Goal: Task Accomplishment & Management: Use online tool/utility

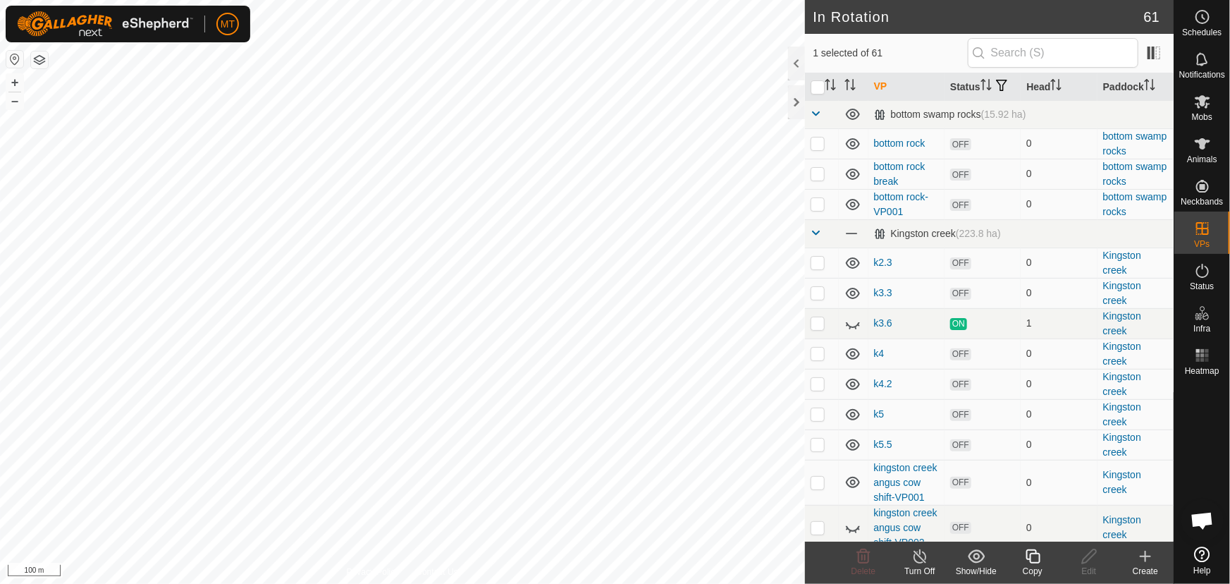
click at [1027, 551] on icon at bounding box center [1033, 556] width 14 height 14
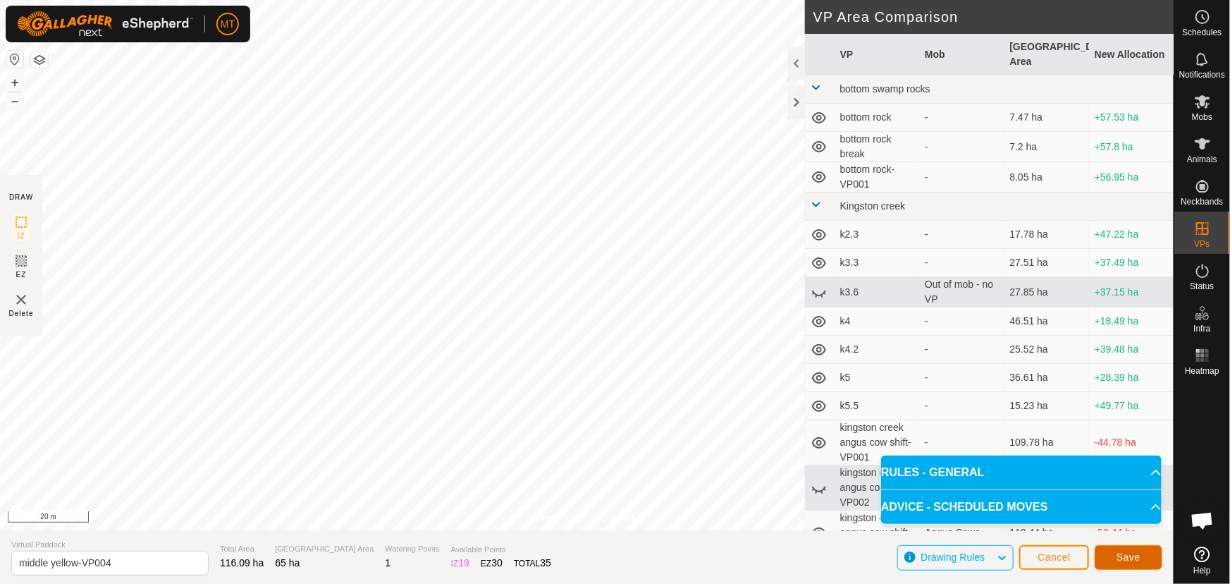
click at [1123, 560] on span "Save" at bounding box center [1129, 556] width 24 height 11
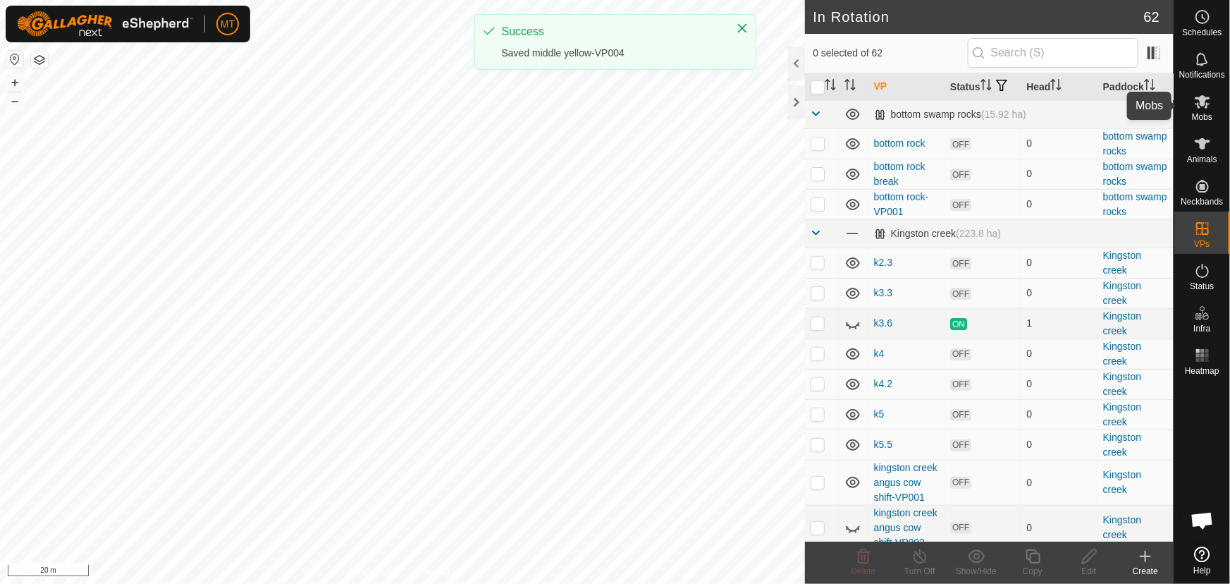
click at [1198, 111] on es-mob-svg-icon at bounding box center [1202, 101] width 25 height 23
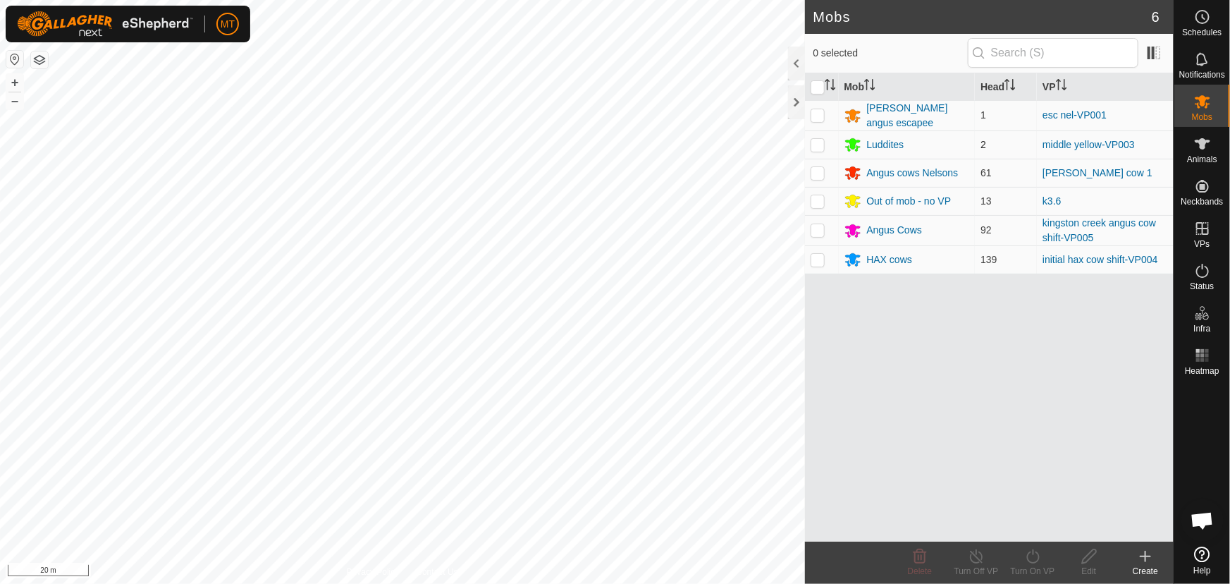
click at [821, 142] on p-checkbox at bounding box center [818, 144] width 14 height 11
checkbox input "true"
click at [1029, 563] on icon at bounding box center [1033, 556] width 18 height 17
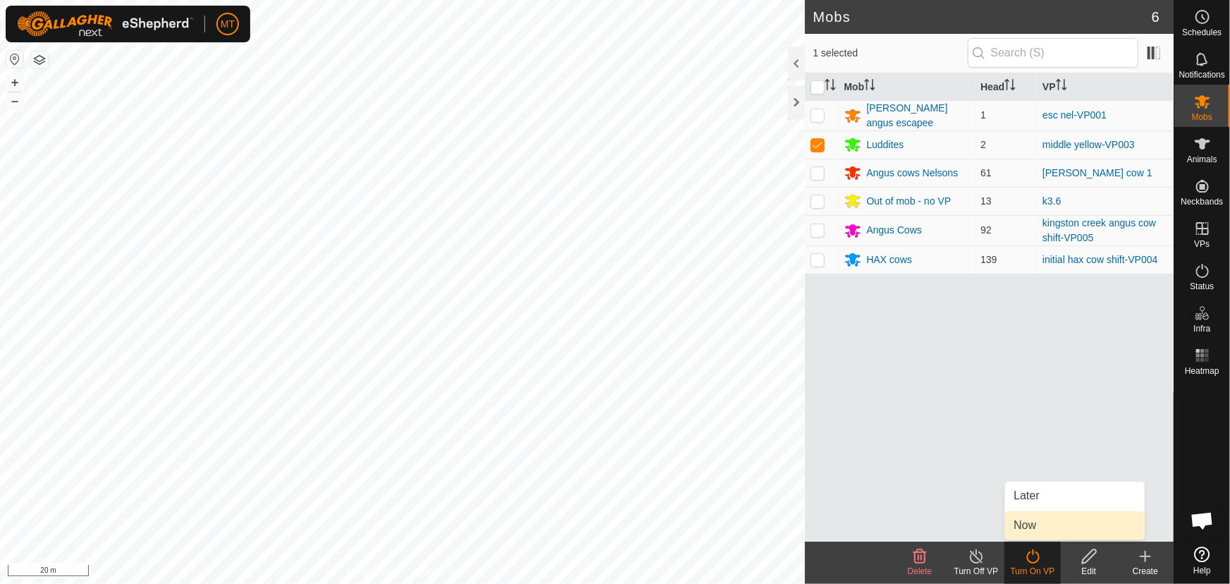
click at [1034, 532] on link "Now" at bounding box center [1075, 525] width 140 height 28
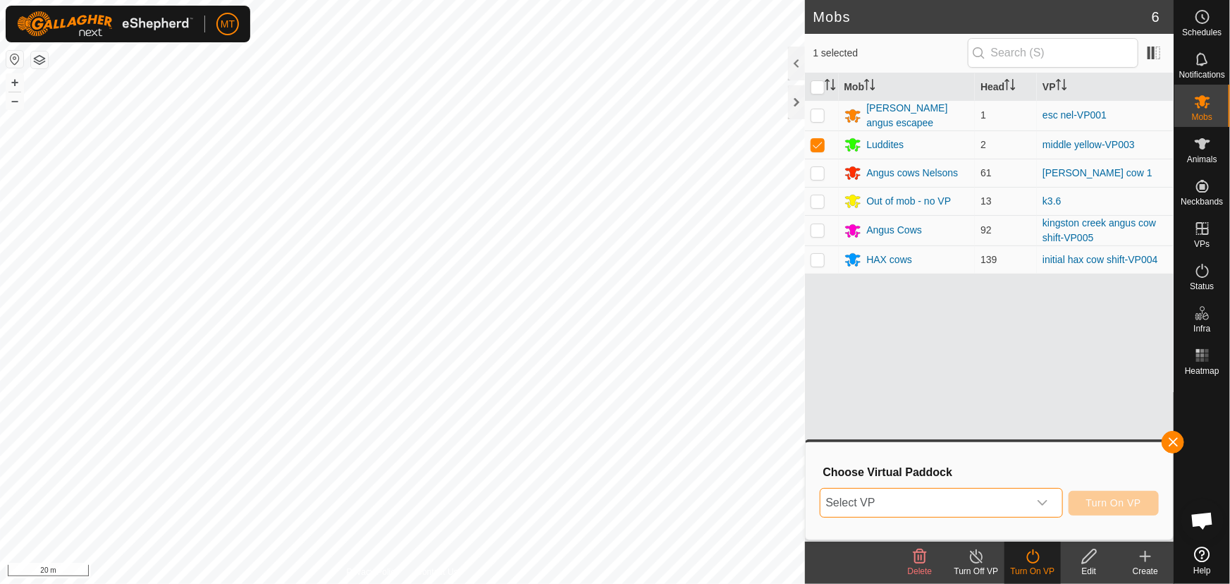
click at [864, 501] on span "Select VP" at bounding box center [925, 503] width 208 height 28
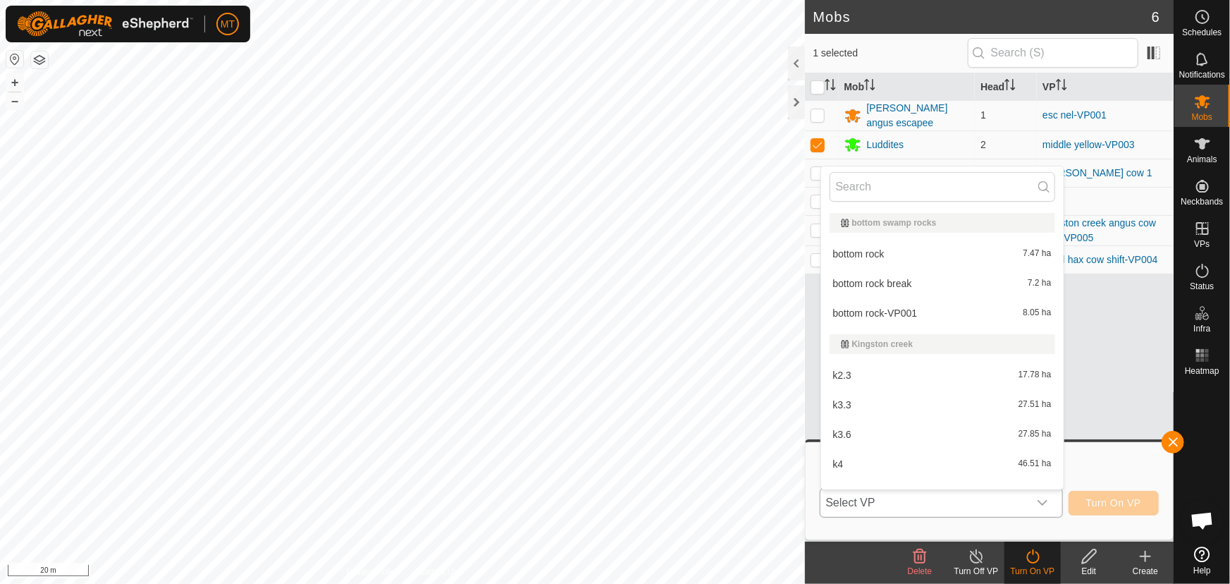
type input "m"
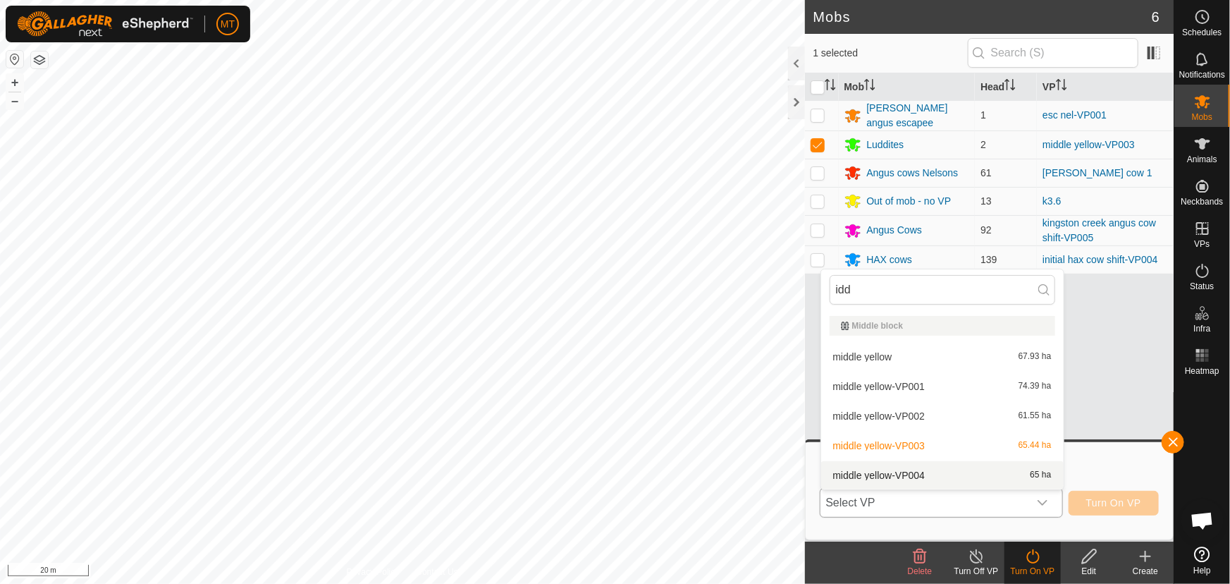
type input "idd"
click at [943, 475] on li "middle yellow-VP004 65 ha" at bounding box center [942, 475] width 243 height 28
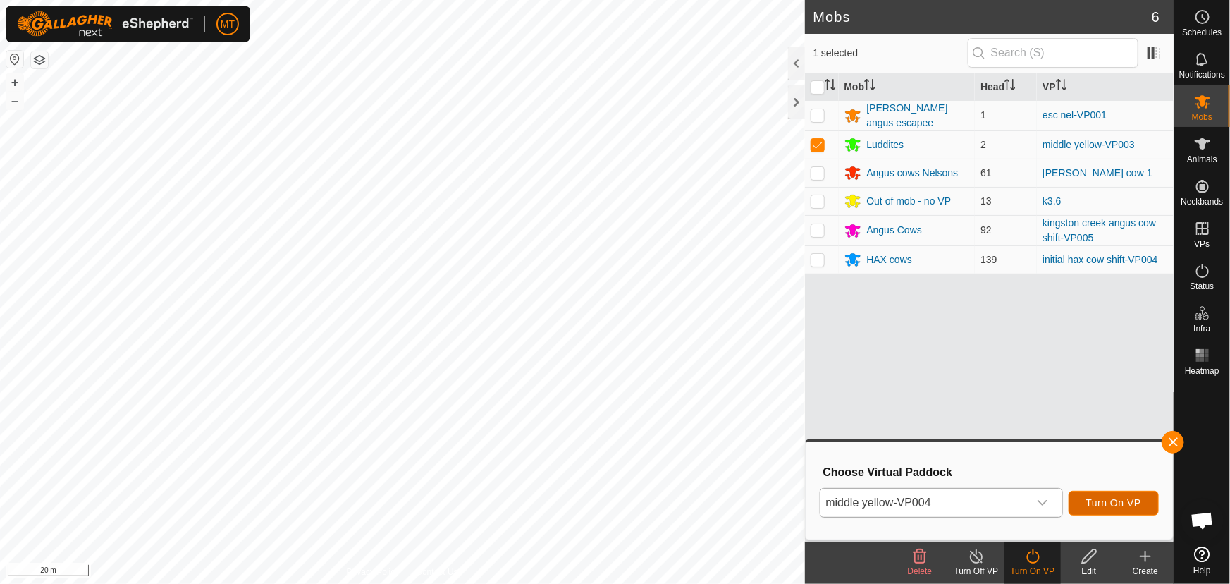
click at [1098, 506] on span "Turn On VP" at bounding box center [1113, 502] width 55 height 11
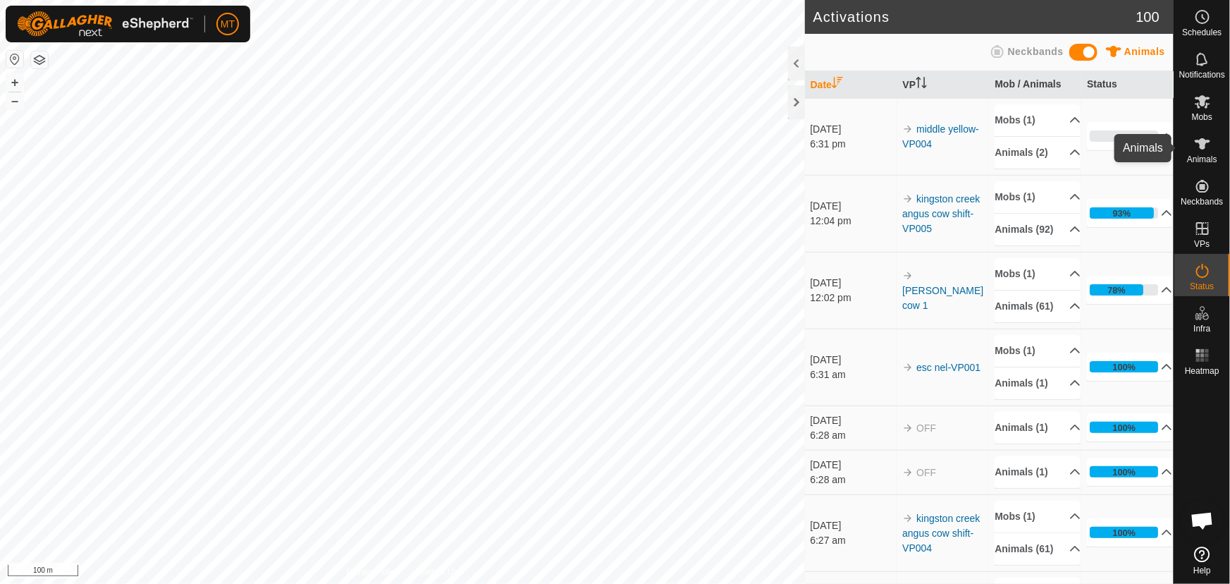
click at [1198, 149] on icon at bounding box center [1202, 143] width 17 height 17
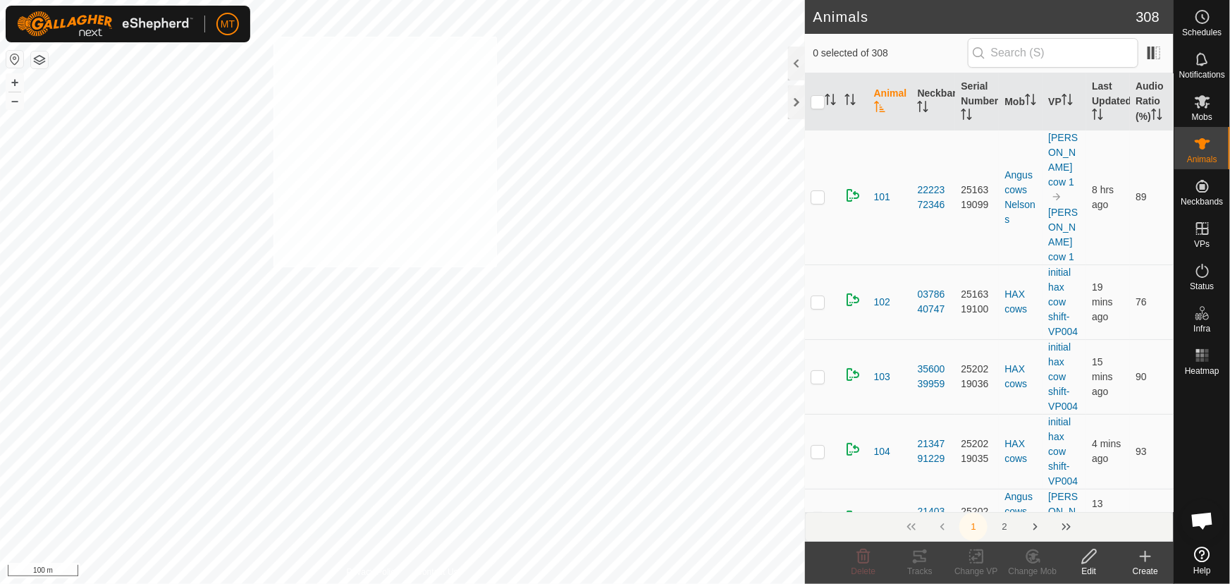
checkbox input "true"
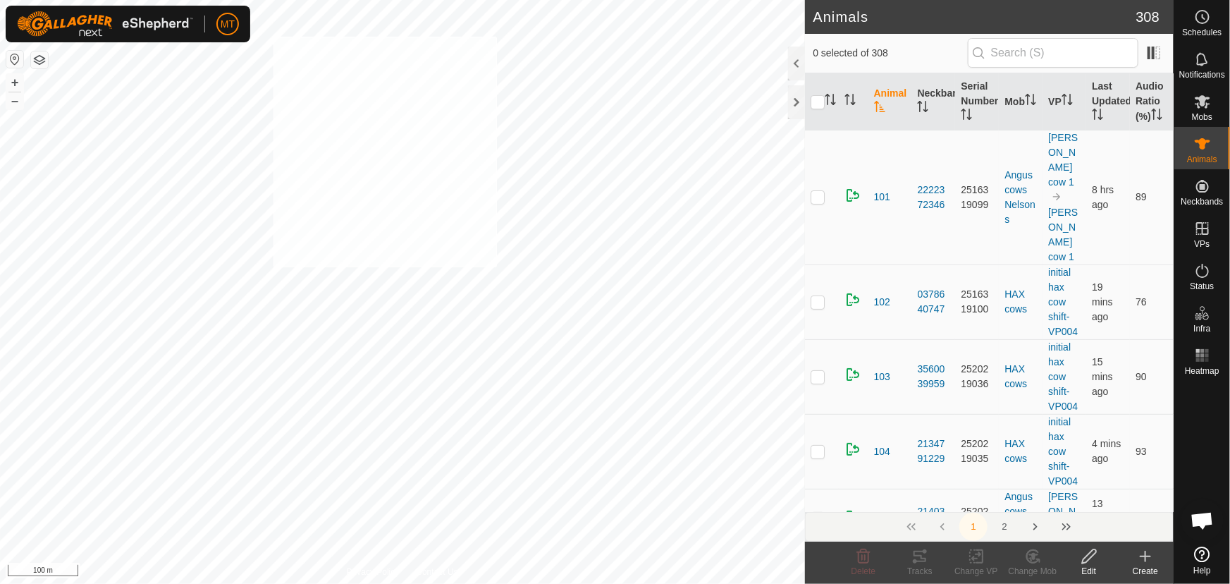
checkbox input "true"
click at [834, 97] on icon "Activate to sort" at bounding box center [830, 99] width 11 height 11
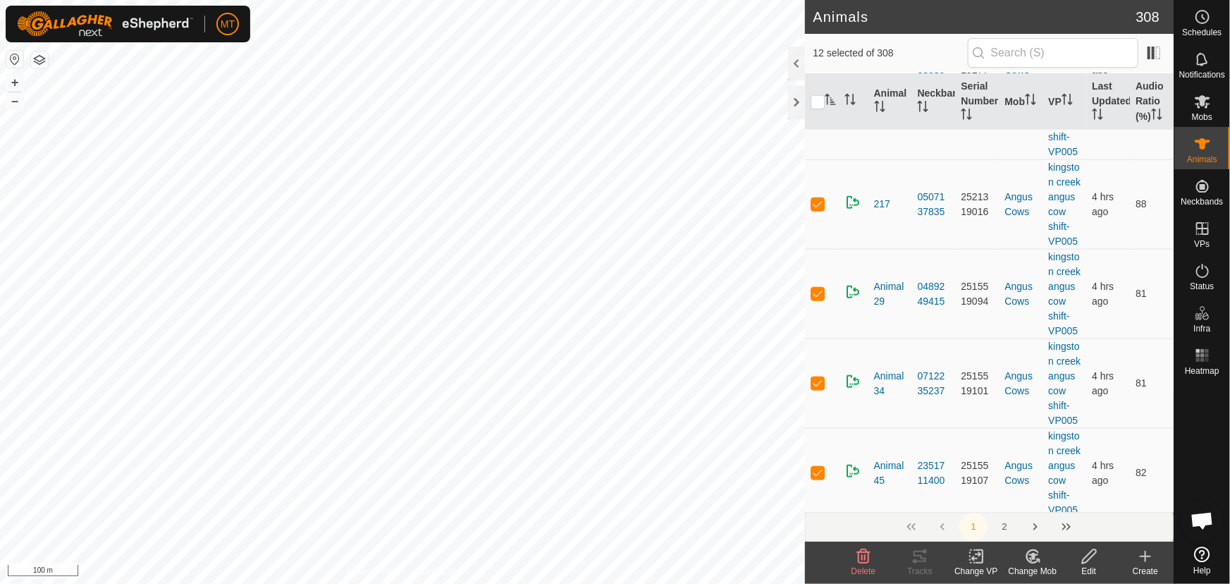
scroll to position [833, 0]
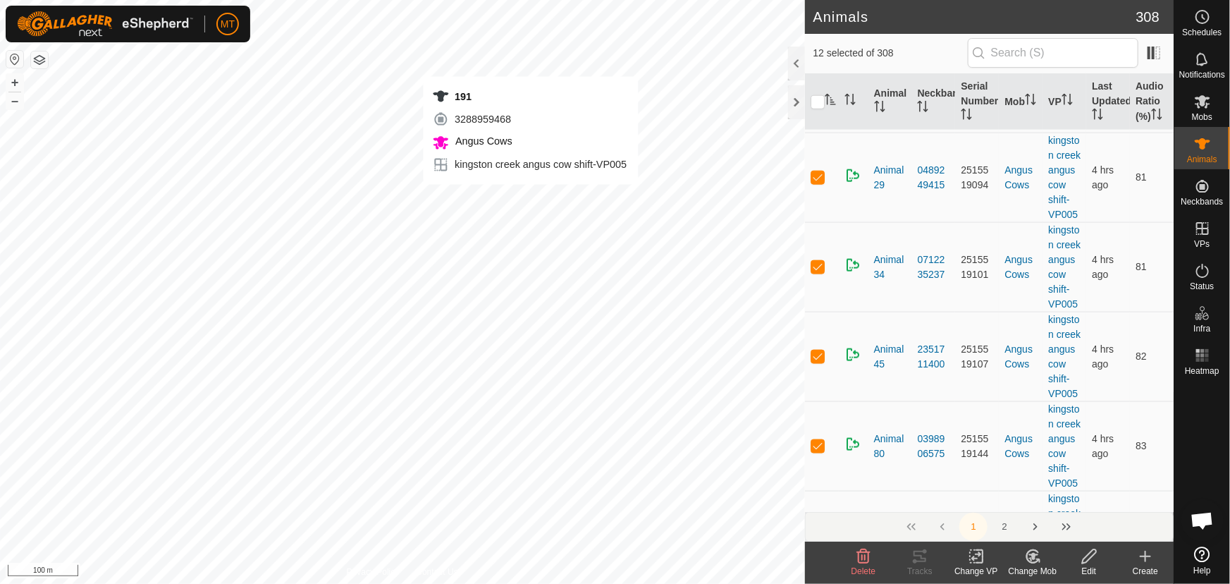
checkbox input "true"
checkbox input "false"
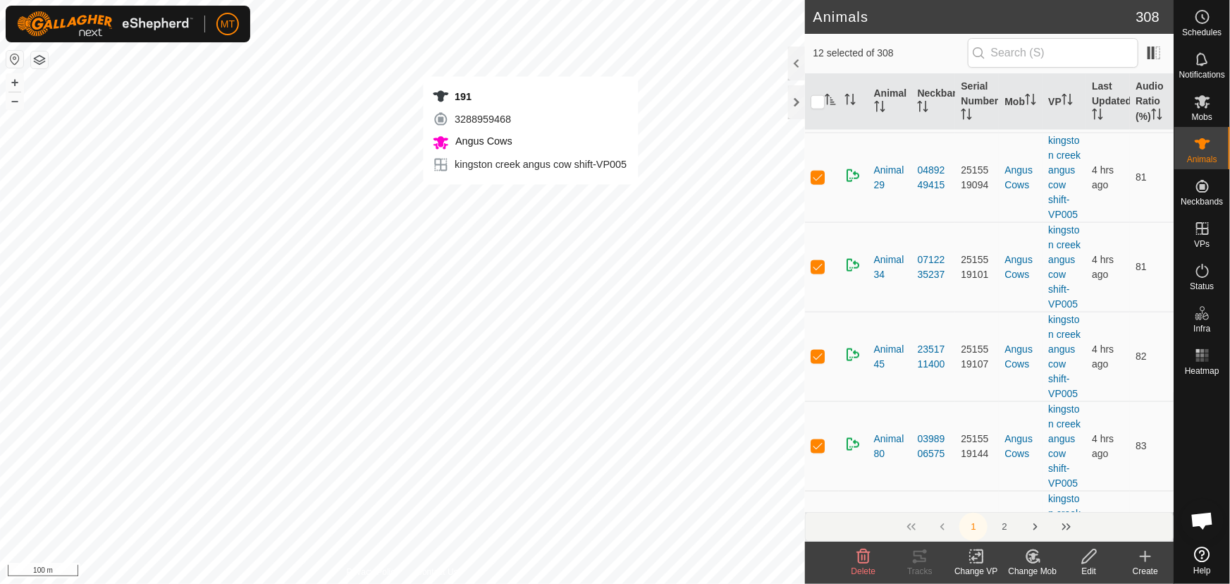
checkbox input "false"
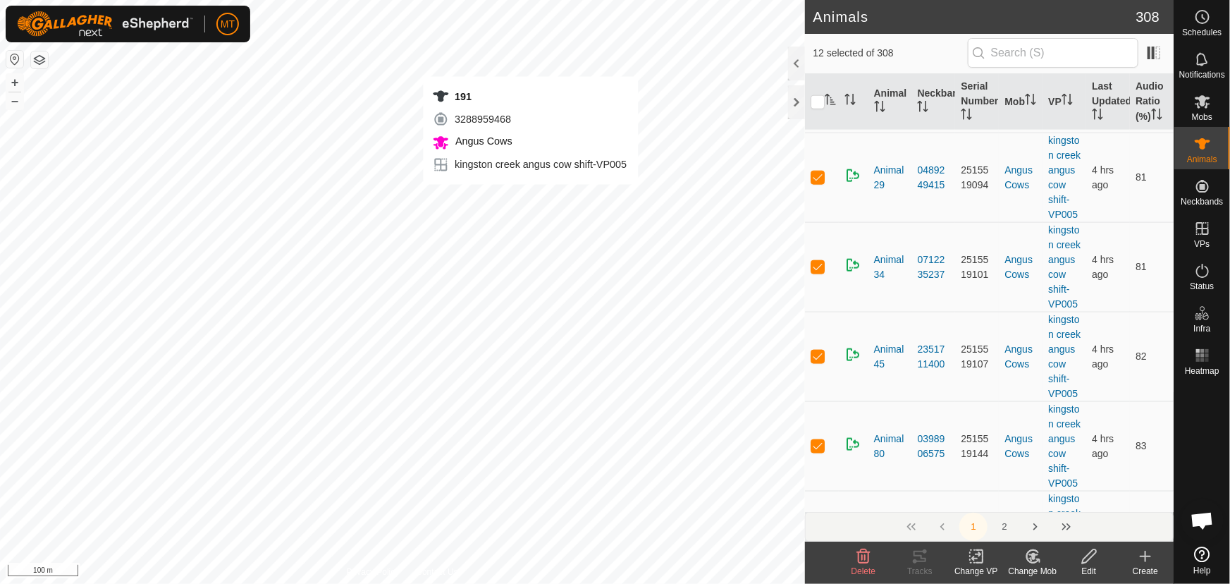
checkbox input "false"
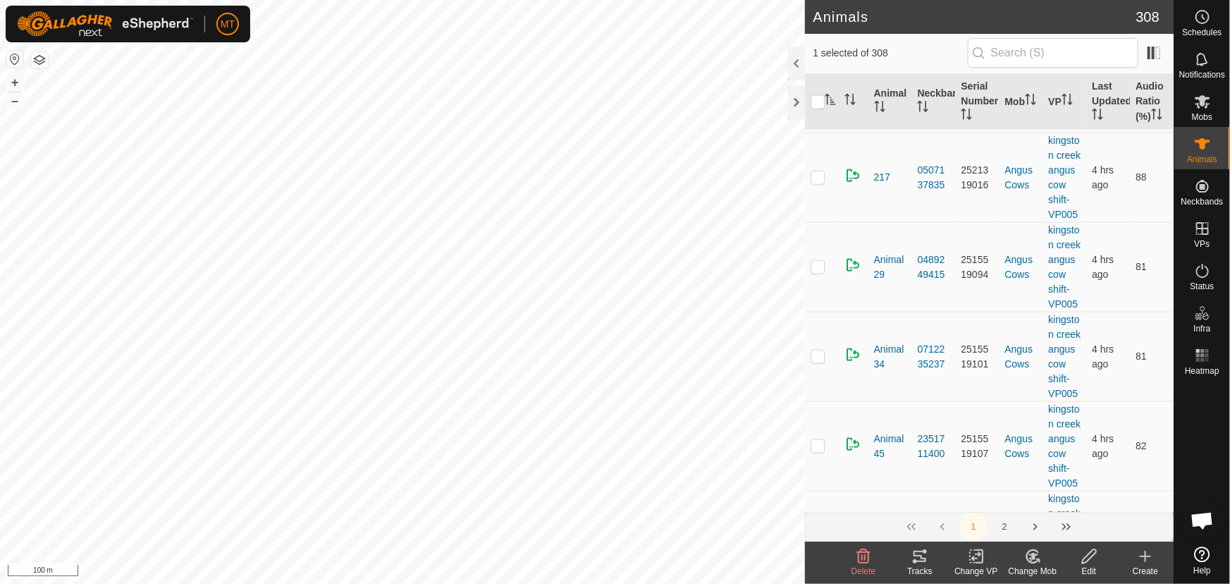
click at [830, 104] on icon "Activate to sort" at bounding box center [830, 99] width 11 height 11
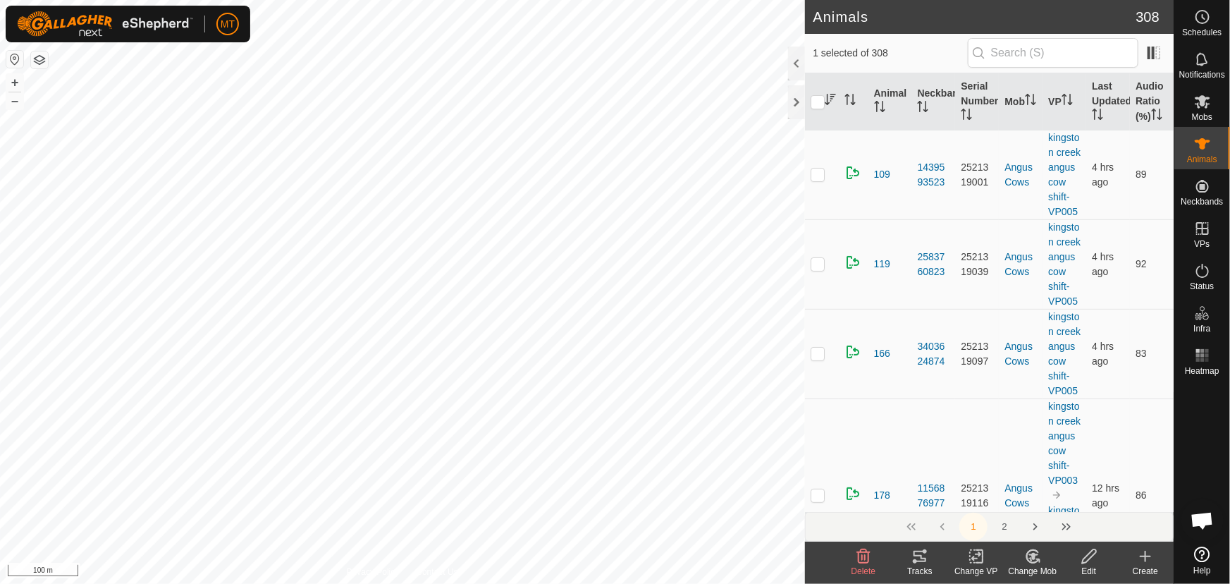
click at [828, 94] on icon "Activate to sort" at bounding box center [830, 99] width 11 height 11
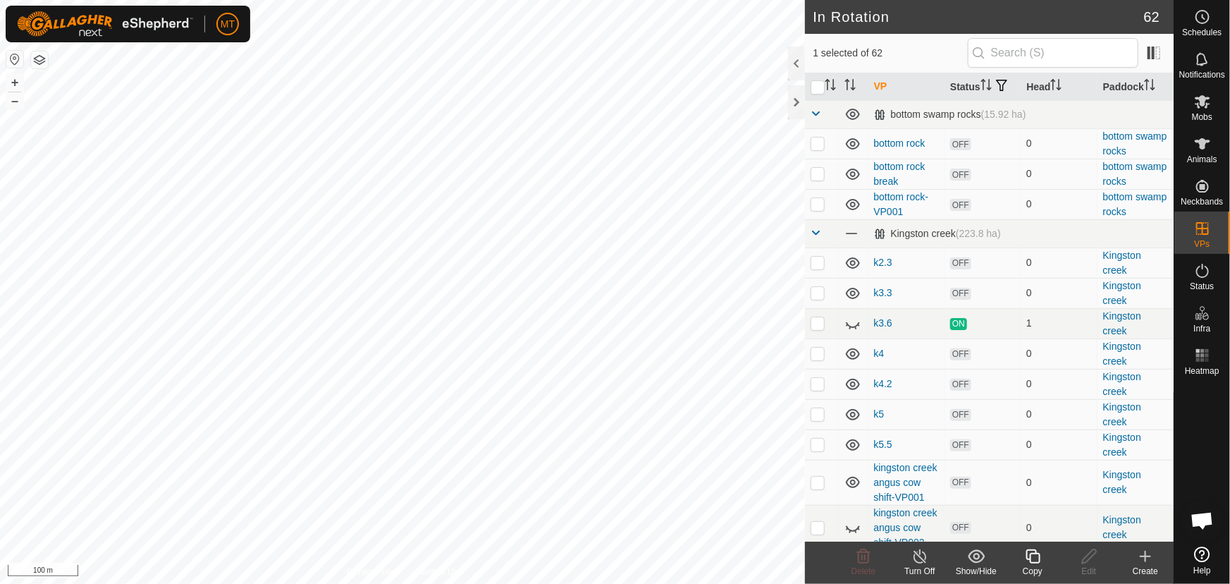
click at [1033, 557] on icon at bounding box center [1033, 556] width 18 height 17
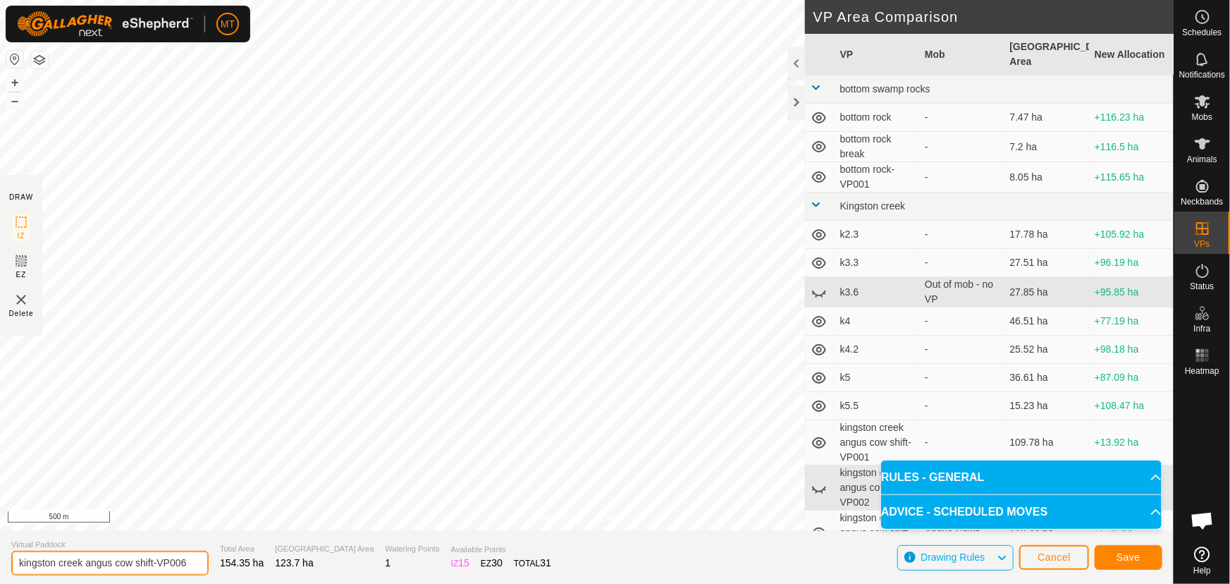
drag, startPoint x: 190, startPoint y: 560, endPoint x: 130, endPoint y: 558, distance: 60.0
click at [130, 558] on input "kingston creek angus cow shift-VP006" at bounding box center [109, 563] width 197 height 25
type input "kingston creek angus cows"
click at [1120, 558] on span "Save" at bounding box center [1129, 556] width 24 height 11
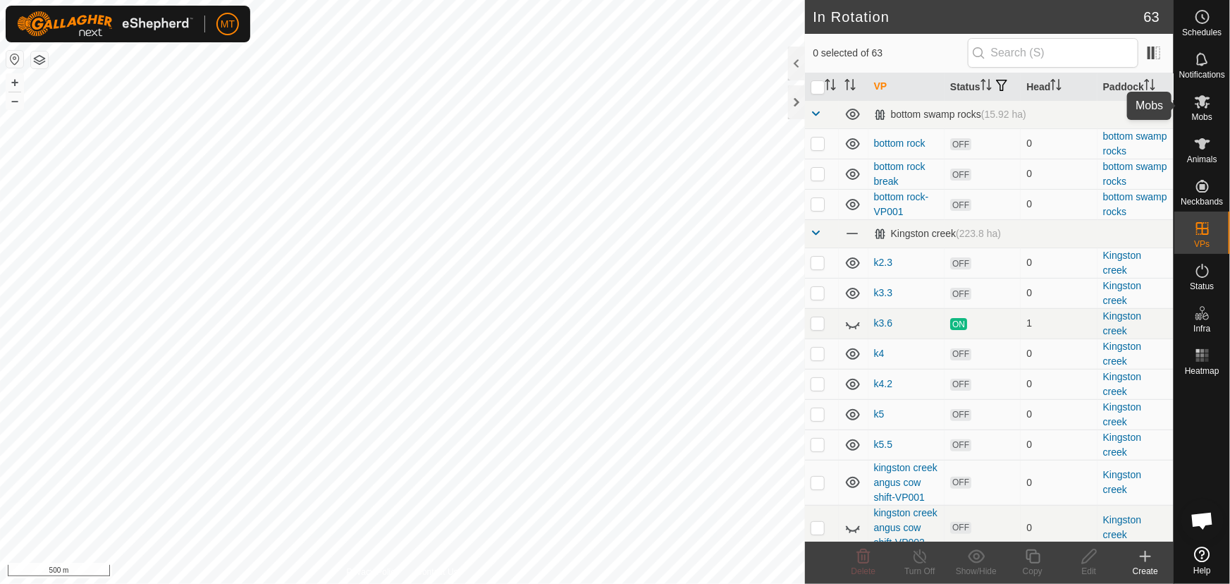
click at [1206, 105] on icon at bounding box center [1203, 101] width 16 height 13
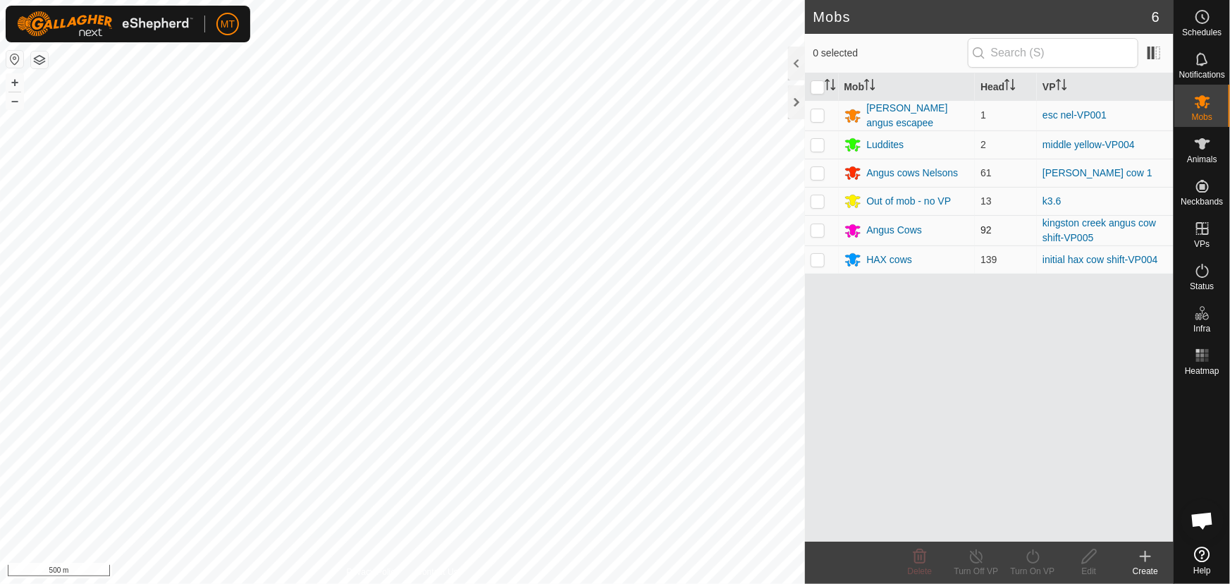
click at [818, 230] on p-checkbox at bounding box center [818, 229] width 14 height 11
checkbox input "true"
click at [1029, 559] on icon at bounding box center [1033, 556] width 18 height 17
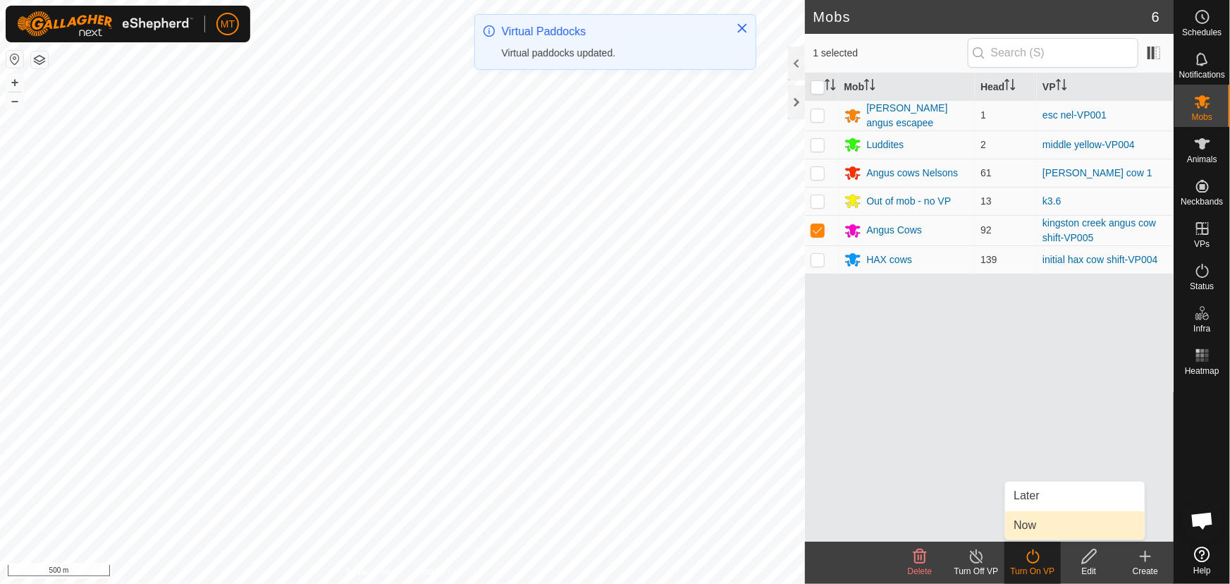
click at [1029, 529] on link "Now" at bounding box center [1075, 525] width 140 height 28
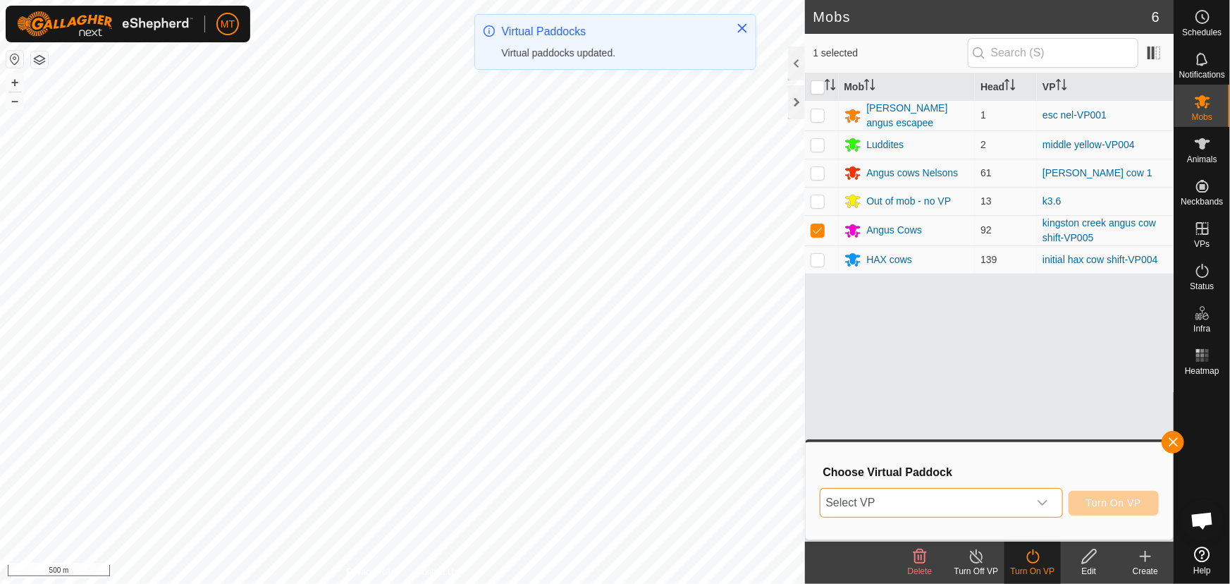
click at [945, 503] on span "Select VP" at bounding box center [925, 503] width 208 height 28
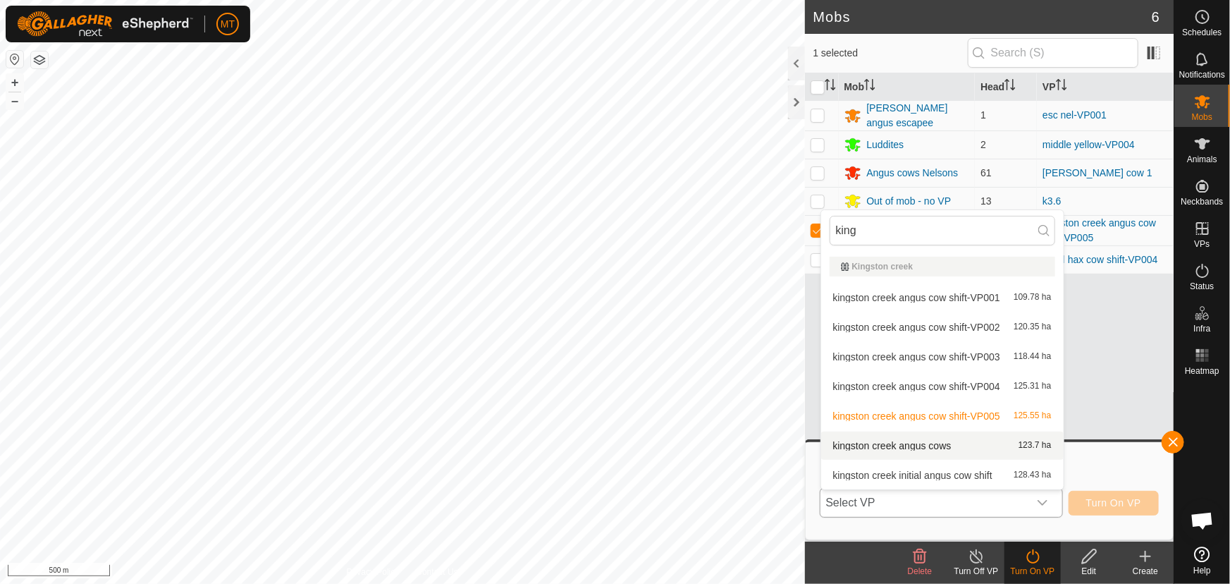
type input "king"
click at [924, 448] on li "kingston creek angus cows 123.7 ha" at bounding box center [942, 445] width 243 height 28
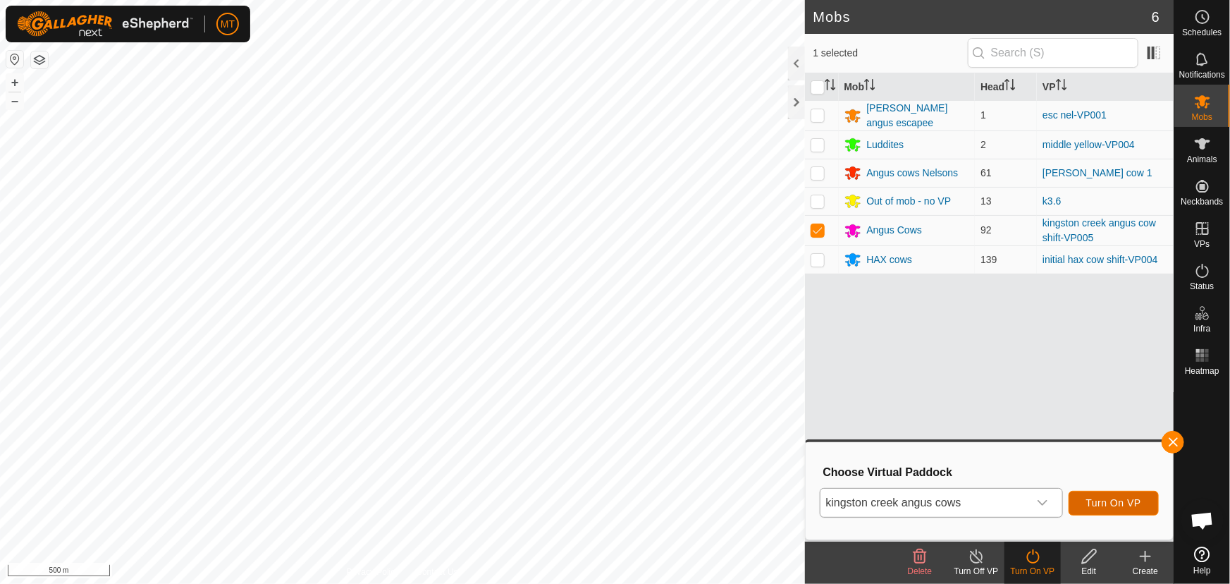
click at [1103, 501] on span "Turn On VP" at bounding box center [1113, 502] width 55 height 11
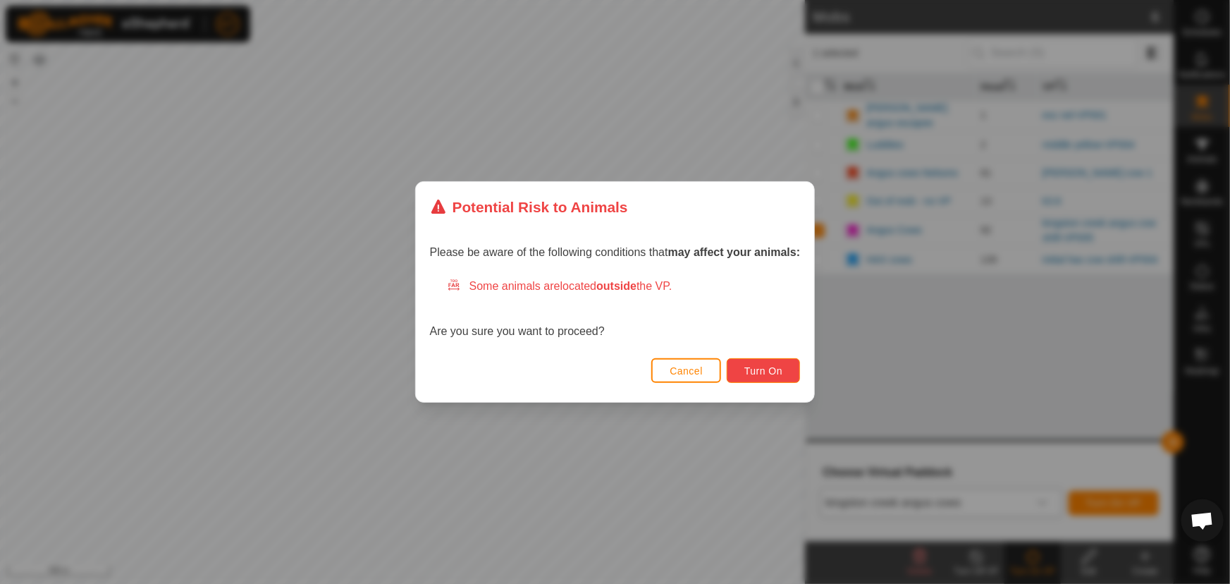
click at [773, 372] on span "Turn On" at bounding box center [763, 370] width 38 height 11
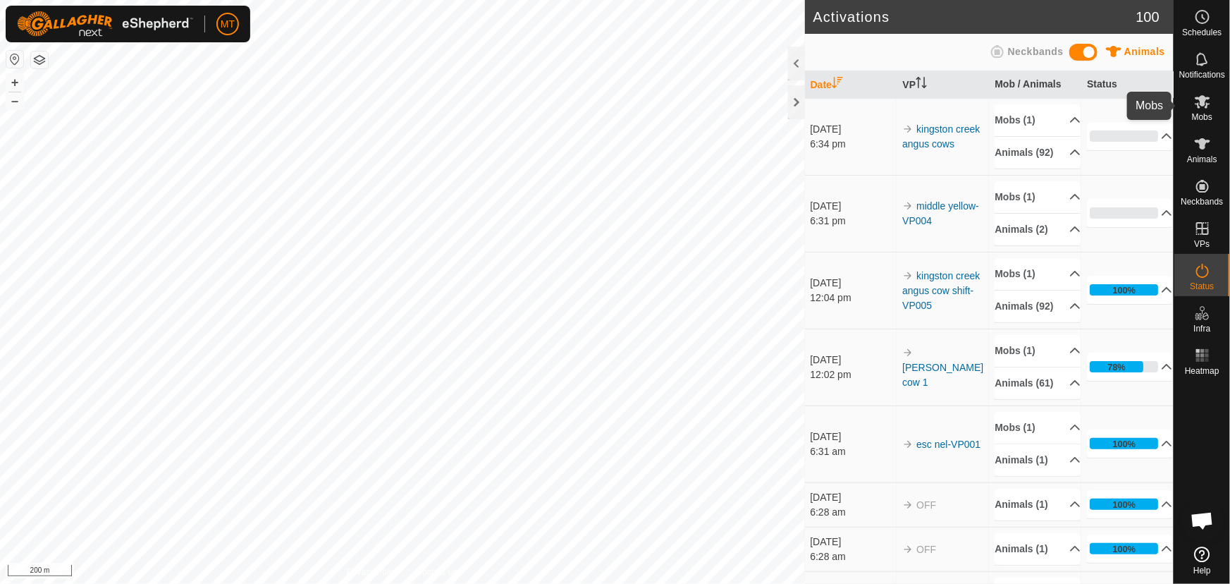
drag, startPoint x: 1206, startPoint y: 106, endPoint x: 1204, endPoint y: 118, distance: 12.9
click at [1207, 106] on icon at bounding box center [1203, 101] width 16 height 13
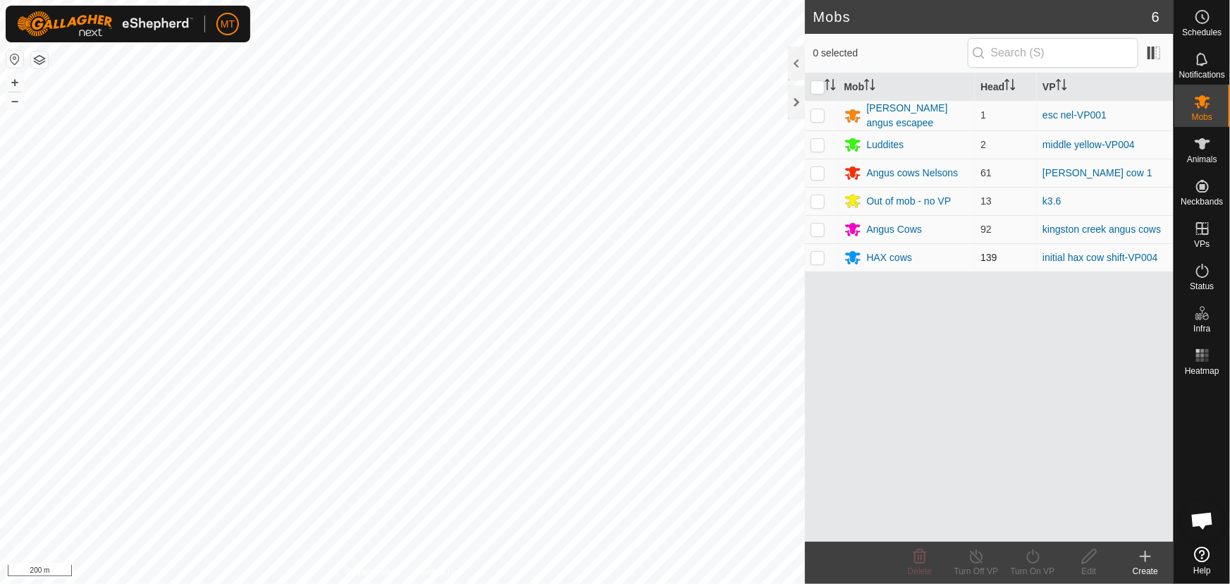
click at [817, 257] on p-checkbox at bounding box center [818, 257] width 14 height 11
click at [816, 256] on p-checkbox at bounding box center [818, 257] width 14 height 11
checkbox input "false"
click at [1055, 255] on link "initial hax cow shift-VP004" at bounding box center [1100, 257] width 115 height 11
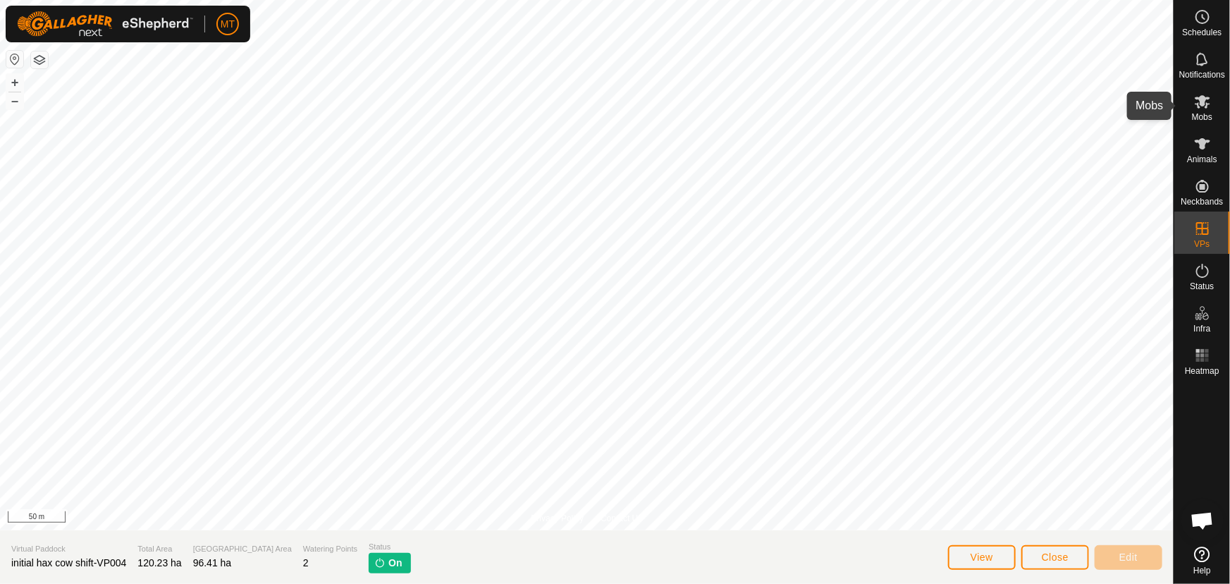
click at [1195, 106] on icon at bounding box center [1202, 101] width 17 height 17
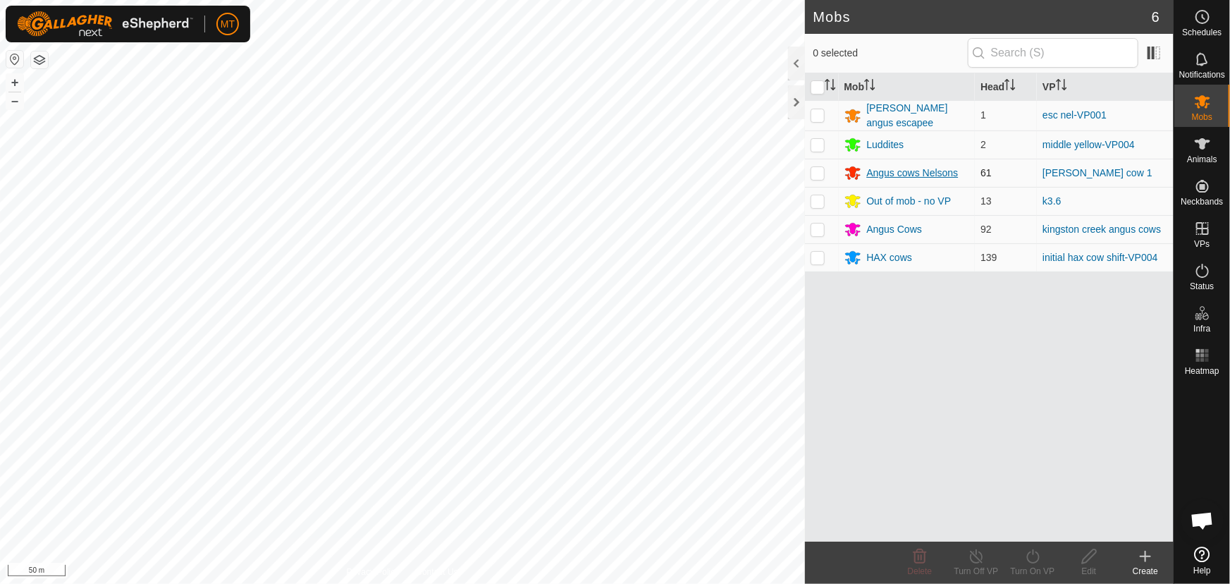
click at [881, 169] on div "Angus cows Nelsons" at bounding box center [913, 173] width 92 height 15
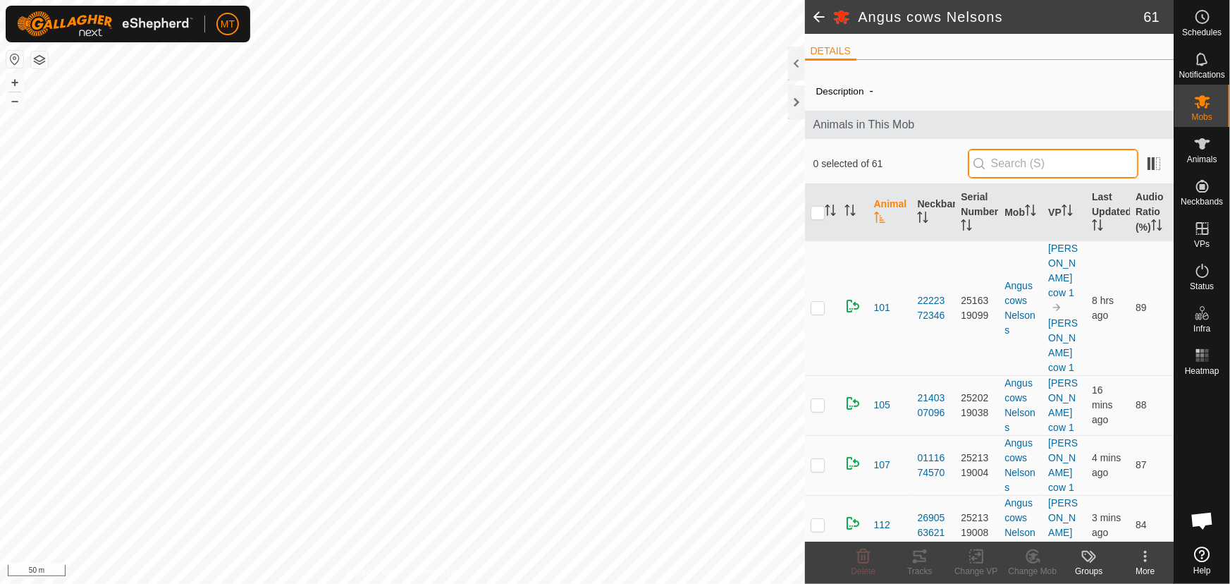
drag, startPoint x: 881, startPoint y: 169, endPoint x: 1054, endPoint y: 171, distance: 172.7
click at [1054, 171] on input "text" at bounding box center [1053, 164] width 171 height 30
click at [1198, 106] on icon at bounding box center [1202, 101] width 17 height 17
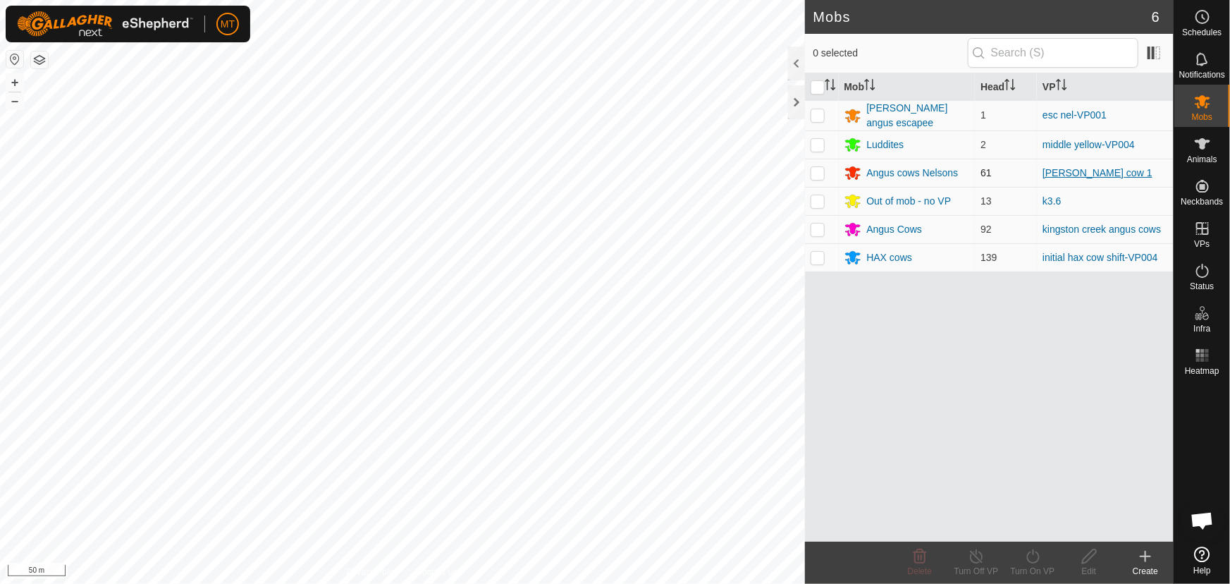
click at [1050, 171] on link "[PERSON_NAME] cow 1" at bounding box center [1098, 172] width 110 height 11
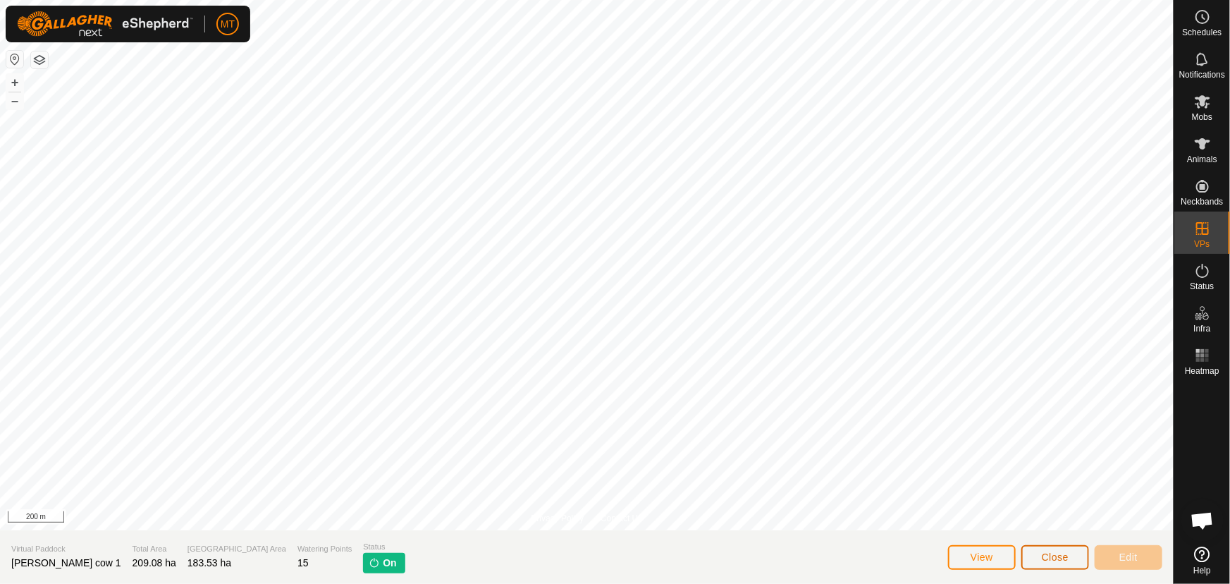
click at [1059, 560] on span "Close" at bounding box center [1055, 556] width 27 height 11
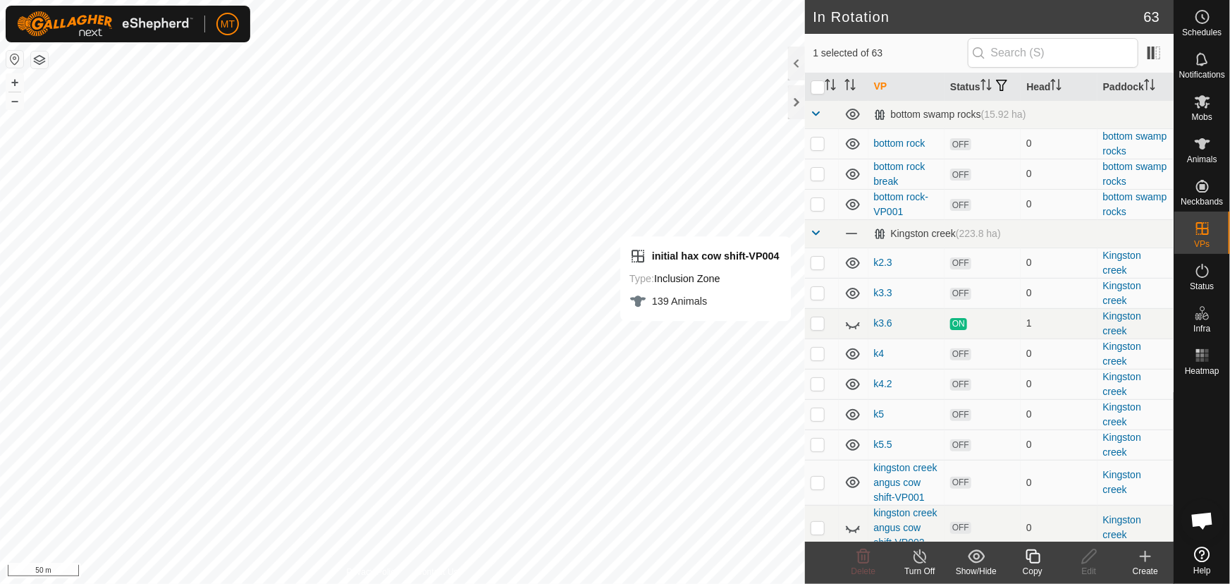
click at [1029, 555] on icon at bounding box center [1033, 556] width 18 height 17
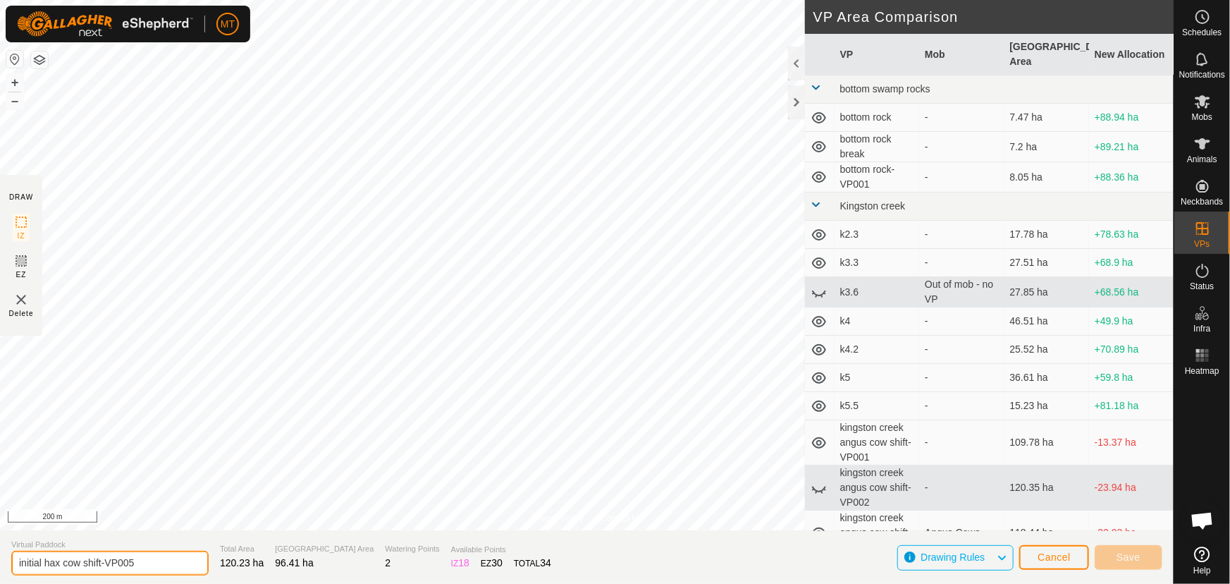
drag, startPoint x: 143, startPoint y: 563, endPoint x: 81, endPoint y: 568, distance: 62.2
click at [81, 568] on input "initial hax cow shift-VP005" at bounding box center [109, 563] width 197 height 25
click at [44, 563] on input "initial hax middle" at bounding box center [109, 563] width 197 height 25
type input "hax cows middle"
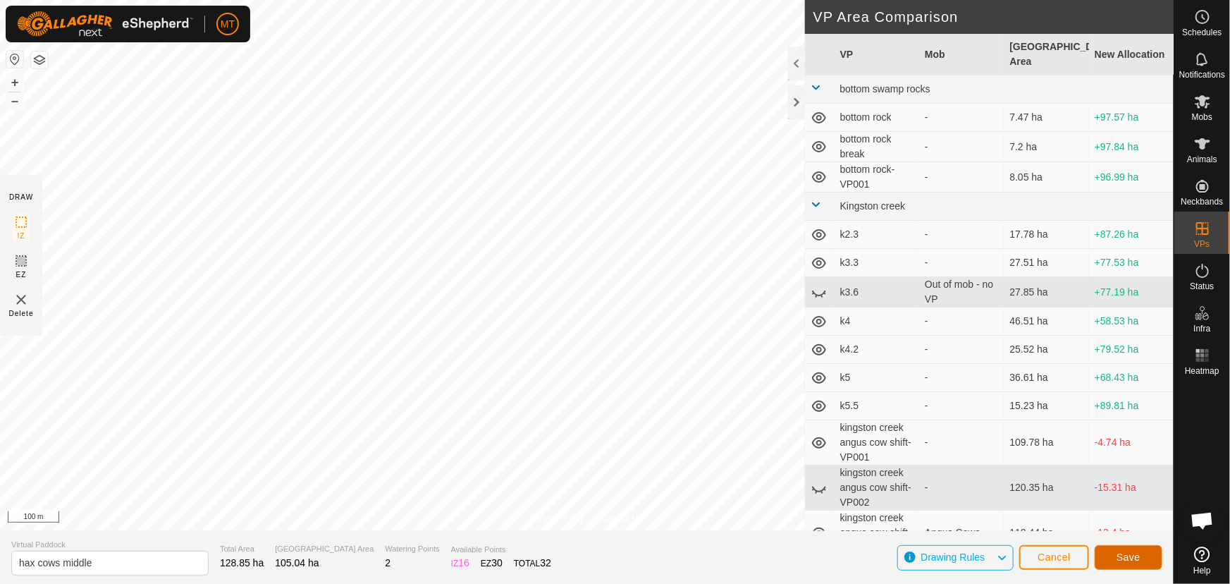
click at [1114, 550] on button "Save" at bounding box center [1129, 557] width 68 height 25
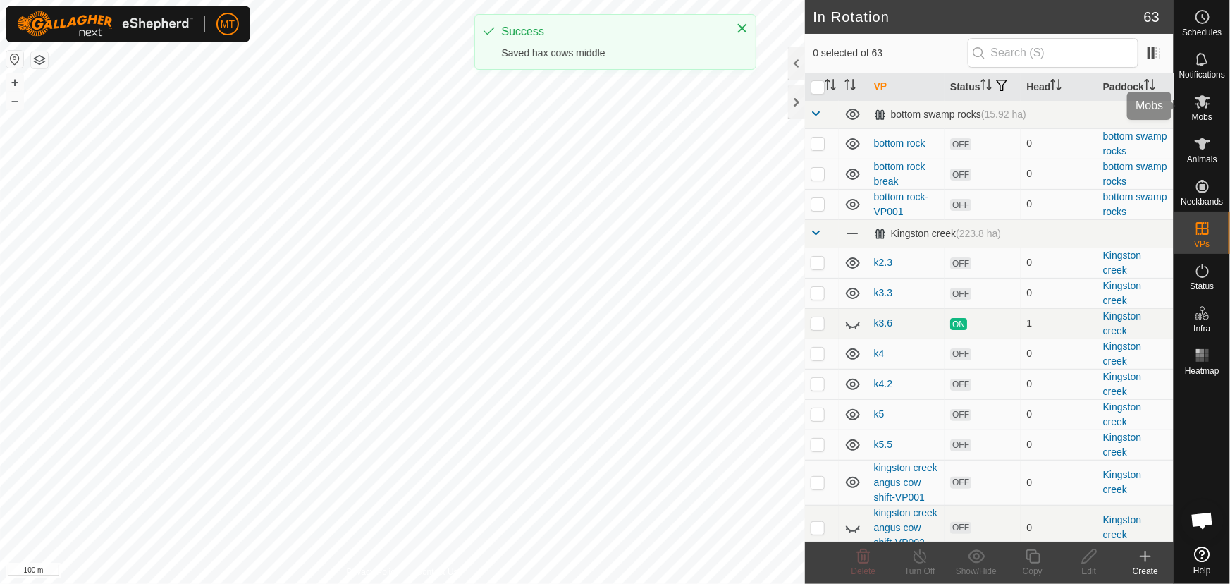
click at [1198, 103] on icon at bounding box center [1202, 101] width 17 height 17
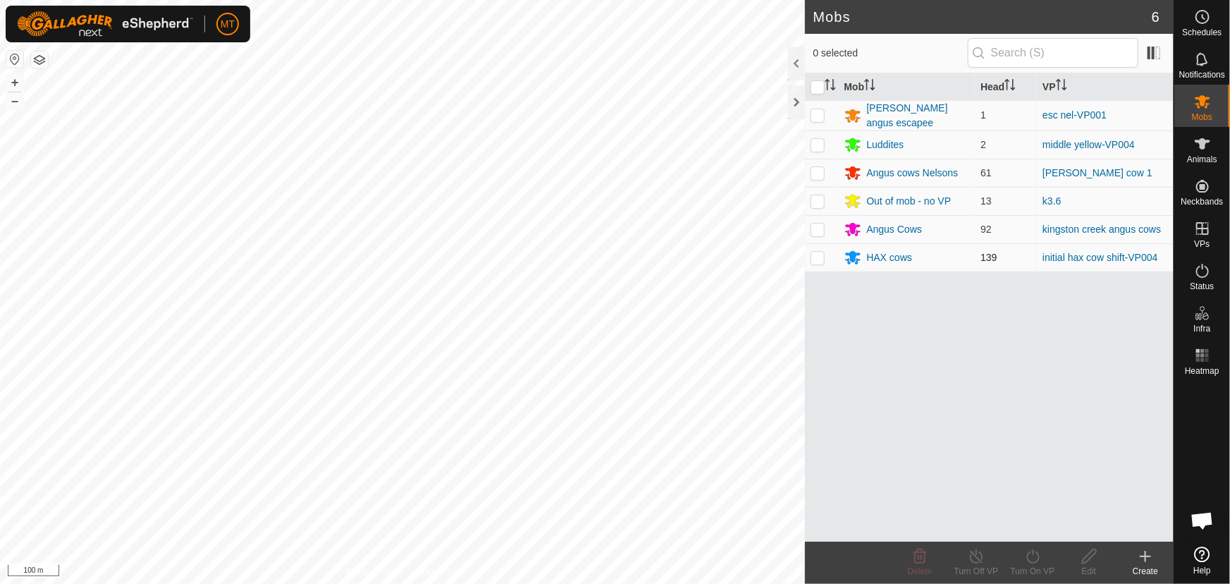
click at [818, 257] on p-checkbox at bounding box center [818, 257] width 14 height 11
checkbox input "true"
click at [1029, 559] on icon at bounding box center [1033, 556] width 18 height 17
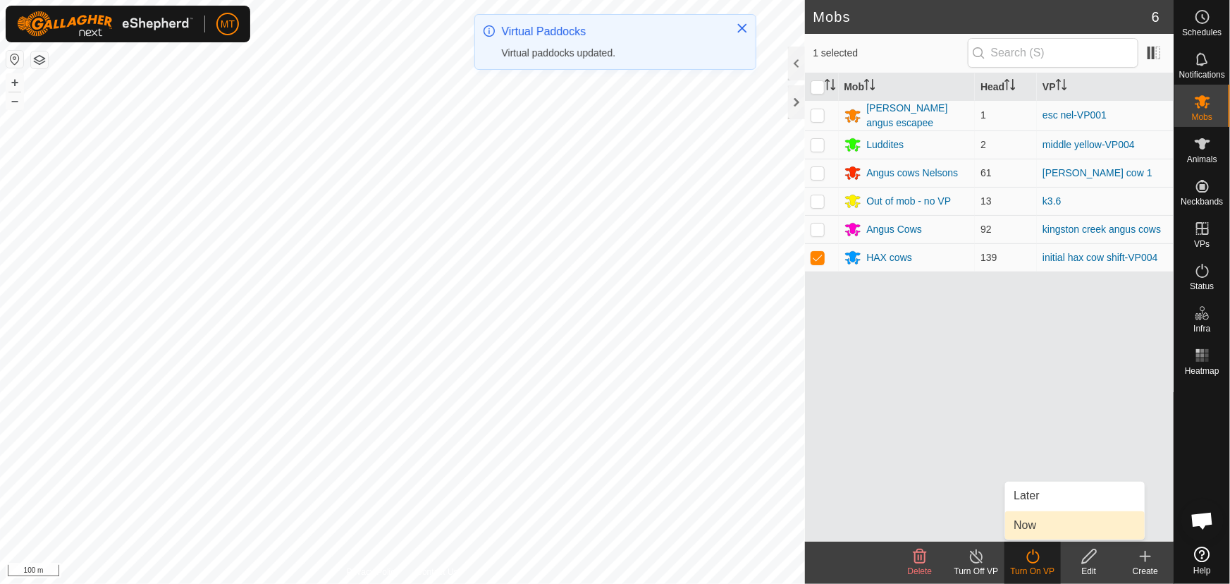
click at [1043, 527] on link "Now" at bounding box center [1075, 525] width 140 height 28
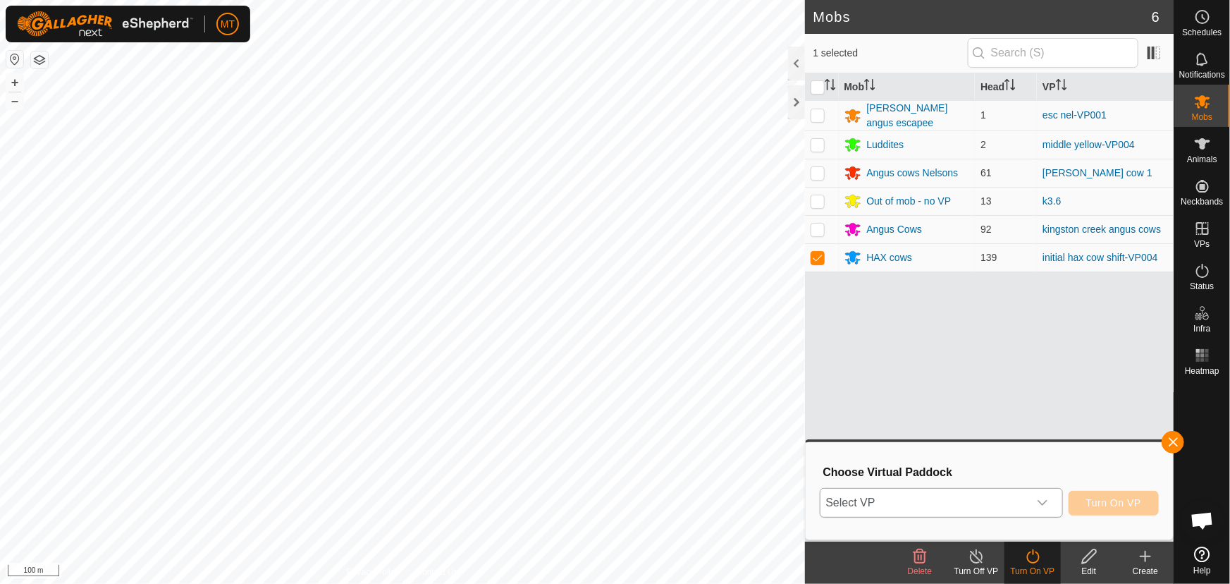
click at [1002, 508] on span "Select VP" at bounding box center [925, 503] width 208 height 28
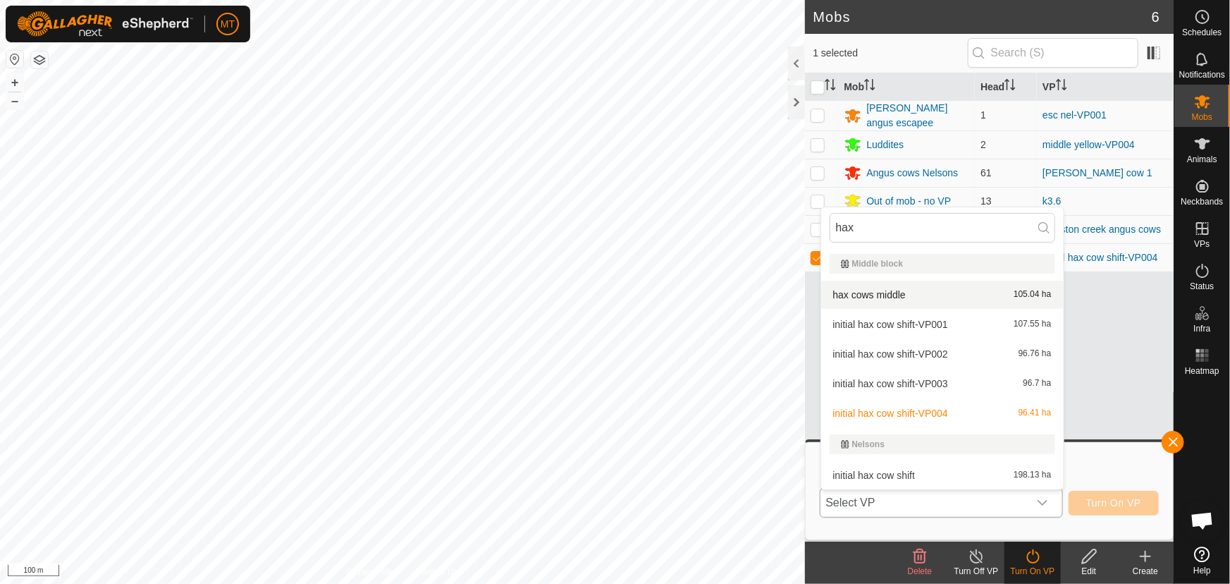
type input "hax"
click at [919, 293] on li "hax cows middle 105.04 ha" at bounding box center [942, 295] width 243 height 28
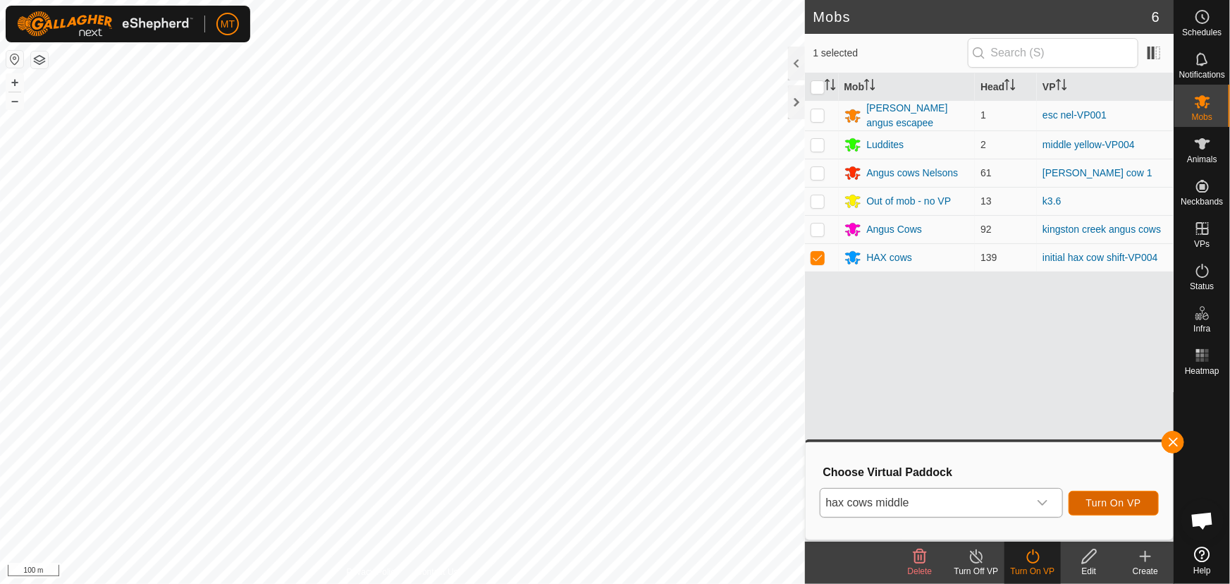
click at [1127, 502] on span "Turn On VP" at bounding box center [1113, 502] width 55 height 11
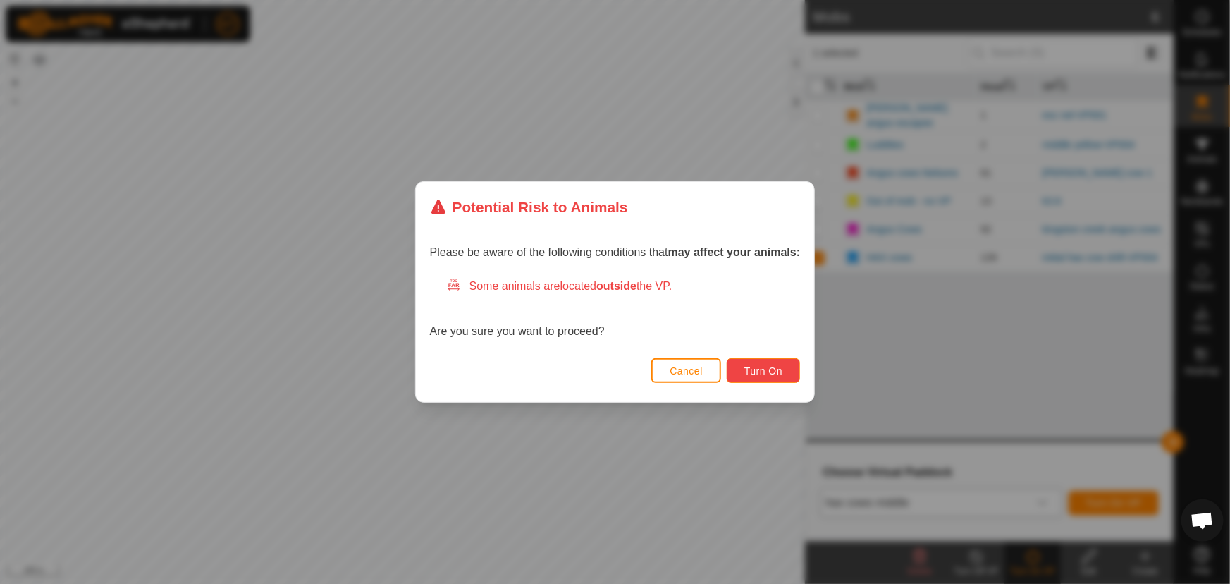
click at [775, 372] on span "Turn On" at bounding box center [763, 370] width 38 height 11
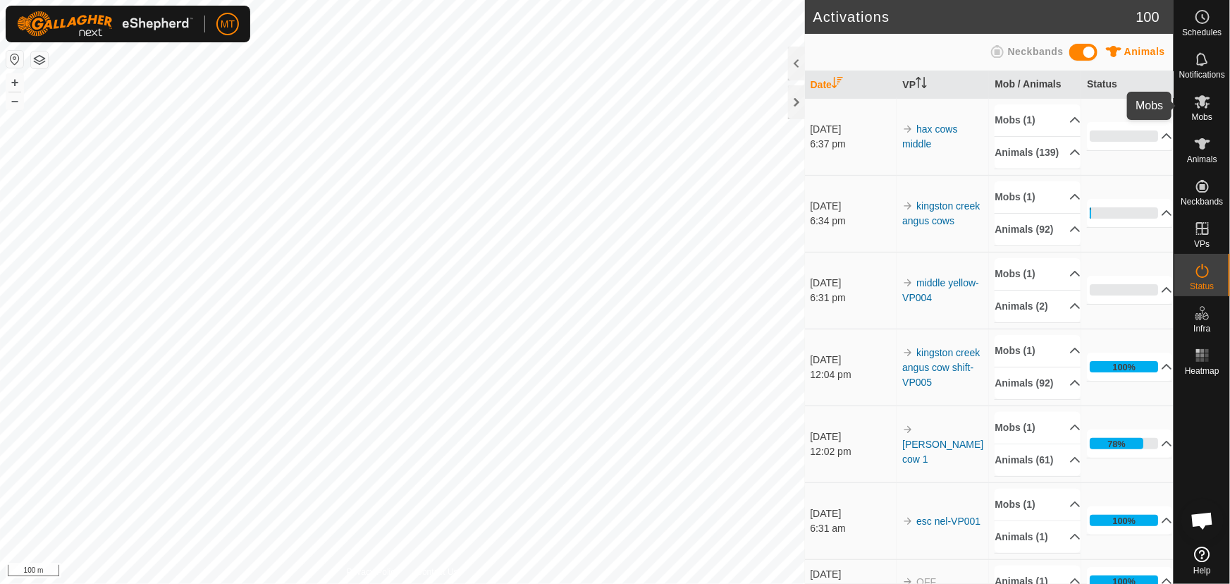
click at [1207, 111] on es-mob-svg-icon at bounding box center [1202, 101] width 25 height 23
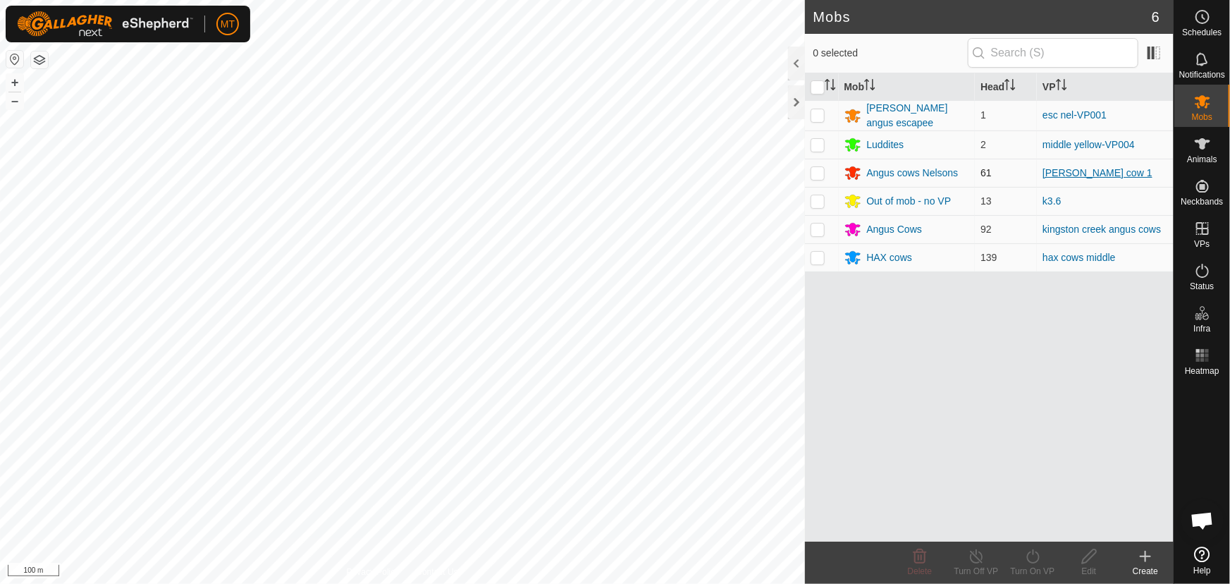
click at [1053, 169] on link "[PERSON_NAME] cow 1" at bounding box center [1098, 172] width 110 height 11
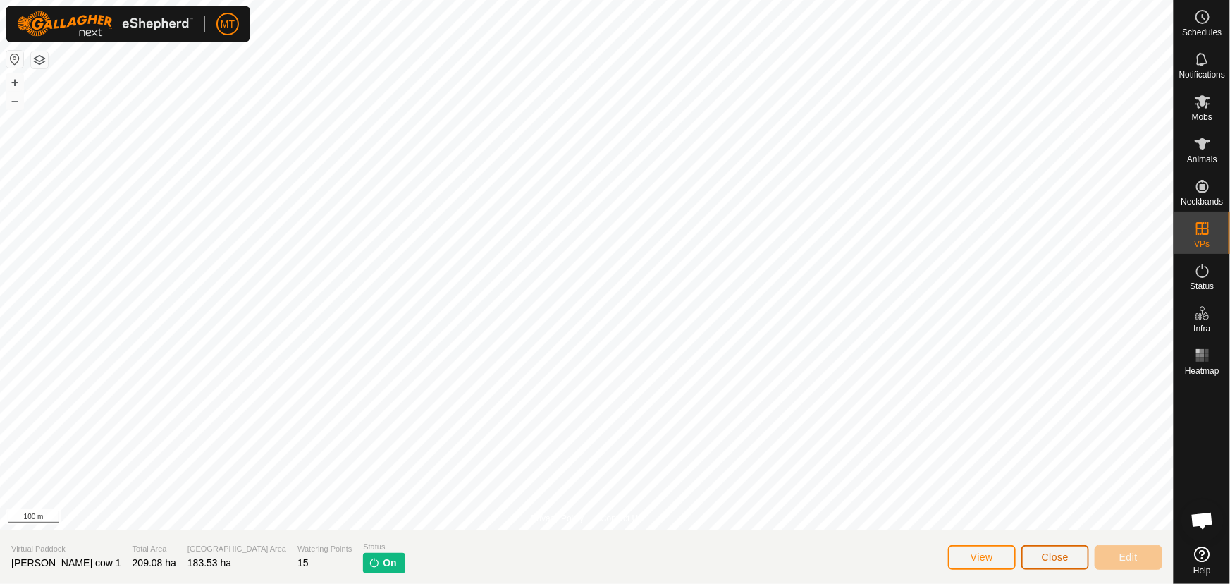
click at [1059, 559] on span "Close" at bounding box center [1055, 556] width 27 height 11
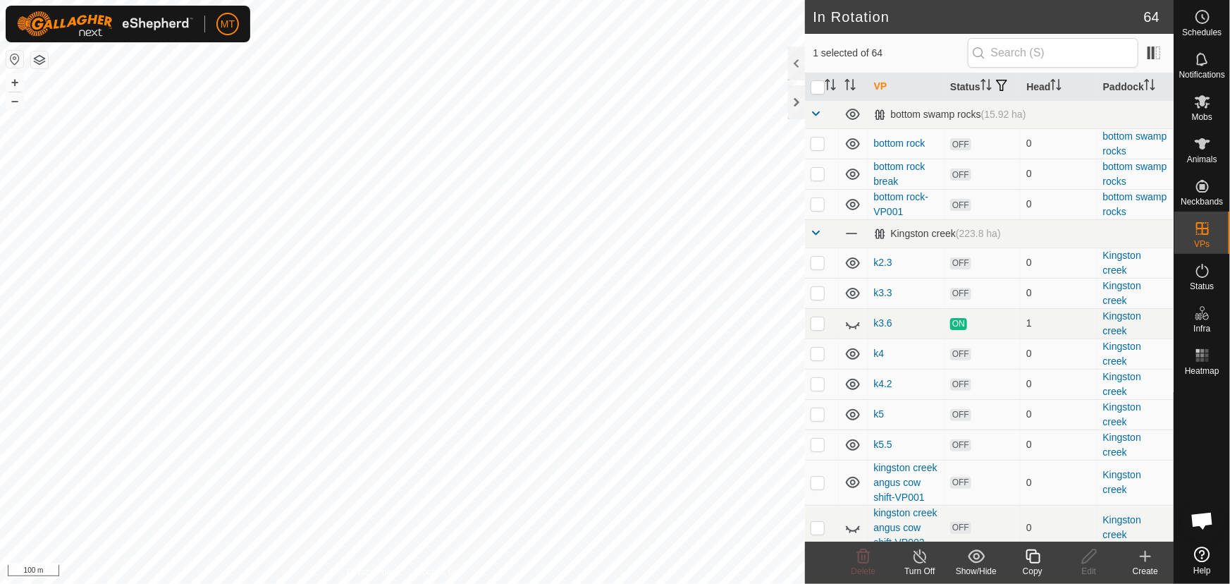
click at [1036, 561] on icon at bounding box center [1033, 556] width 18 height 17
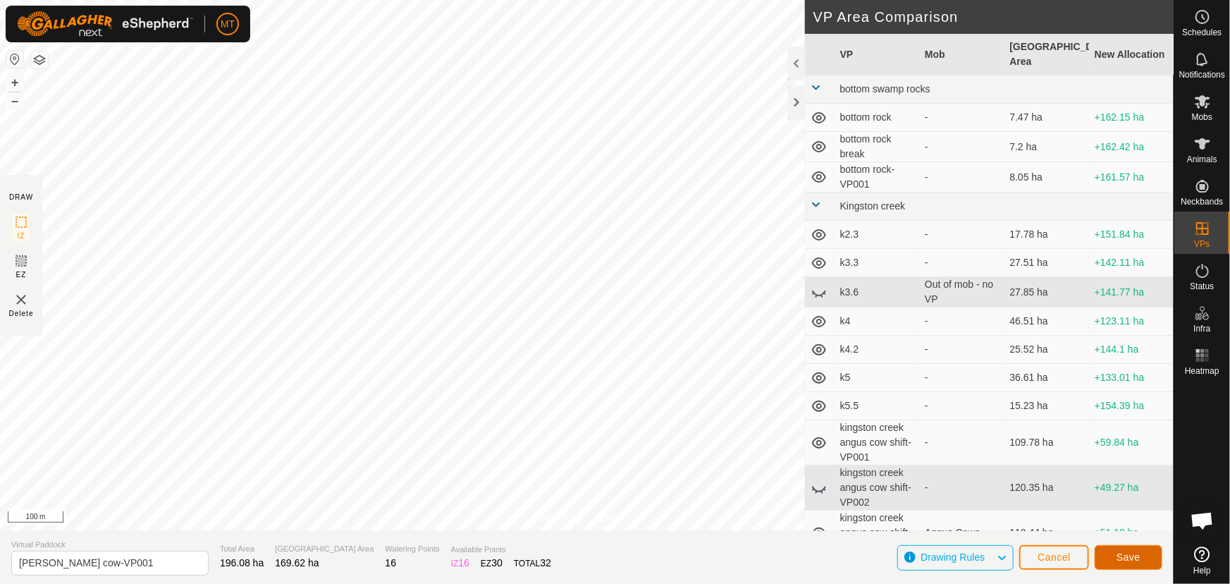
click at [1119, 558] on span "Save" at bounding box center [1129, 556] width 24 height 11
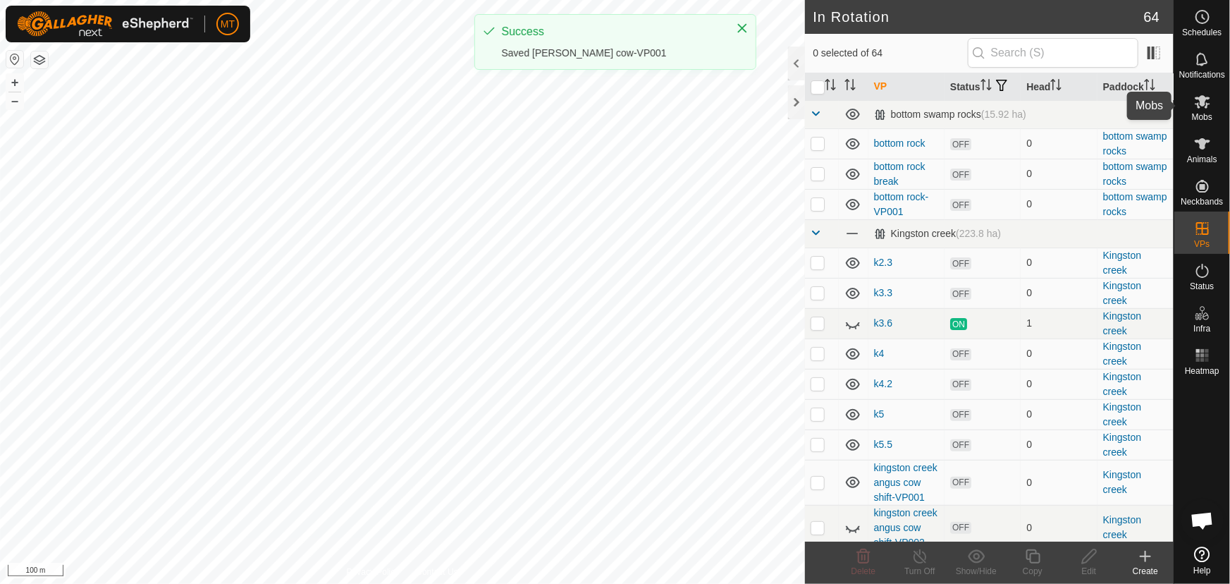
drag, startPoint x: 1205, startPoint y: 107, endPoint x: 1189, endPoint y: 110, distance: 15.8
click at [1205, 106] on icon at bounding box center [1202, 101] width 17 height 17
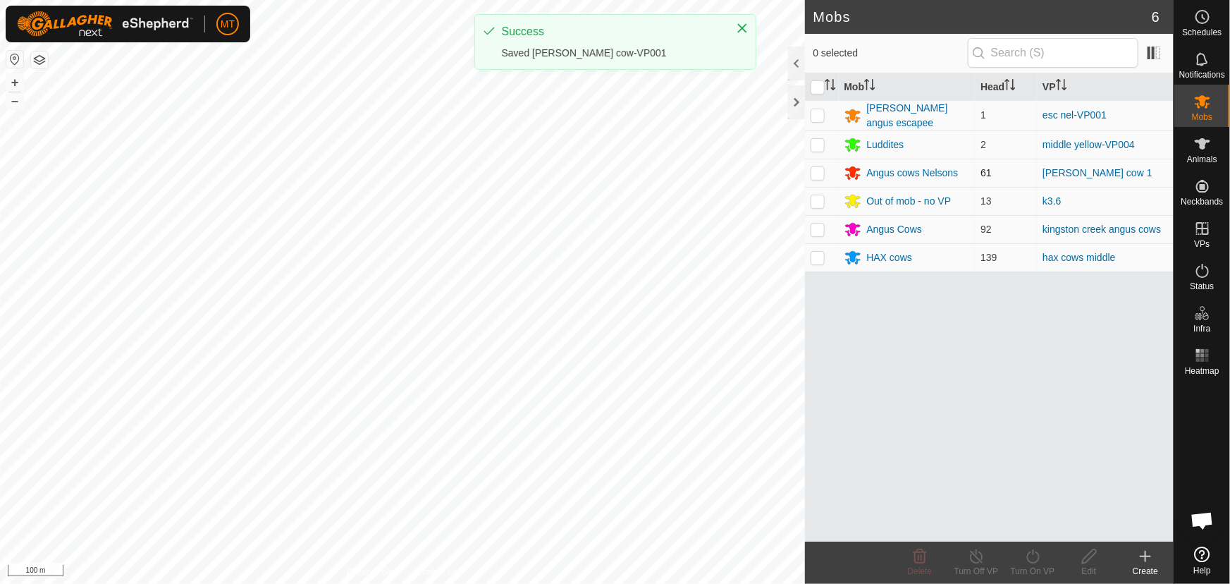
click at [815, 170] on p-checkbox at bounding box center [818, 172] width 14 height 11
checkbox input "true"
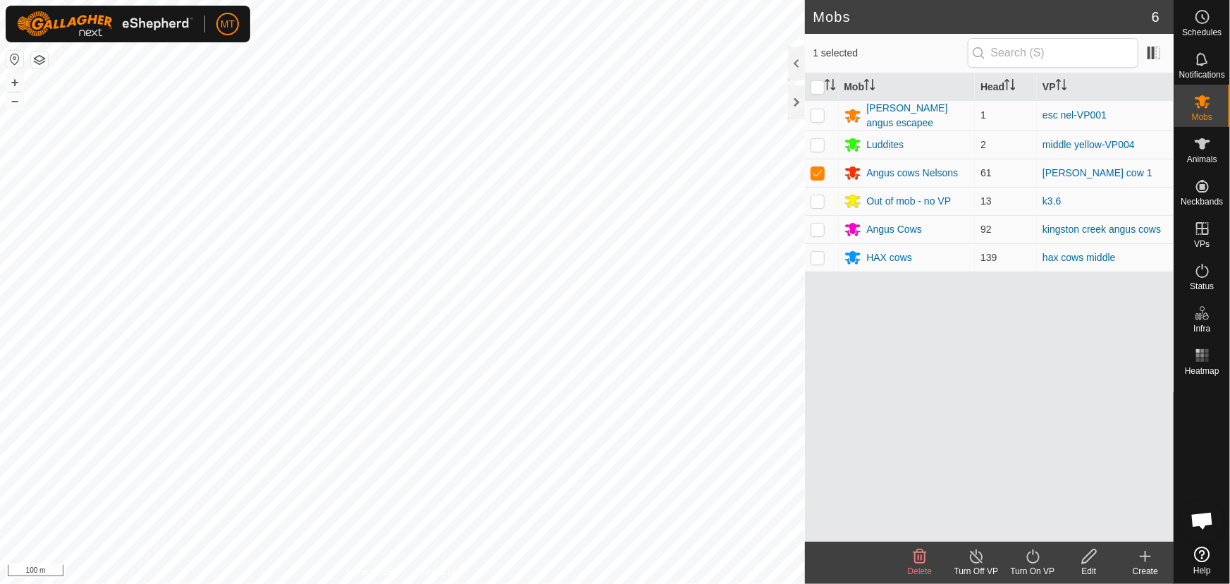
click at [1029, 565] on div "Turn On VP" at bounding box center [1033, 571] width 56 height 13
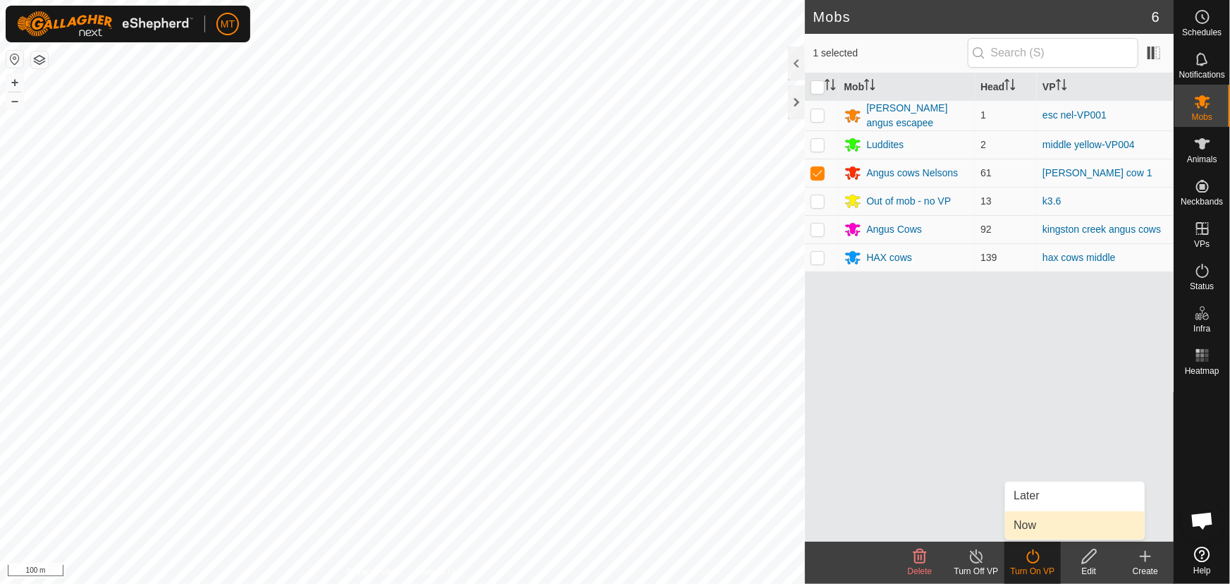
click at [1030, 528] on link "Now" at bounding box center [1075, 525] width 140 height 28
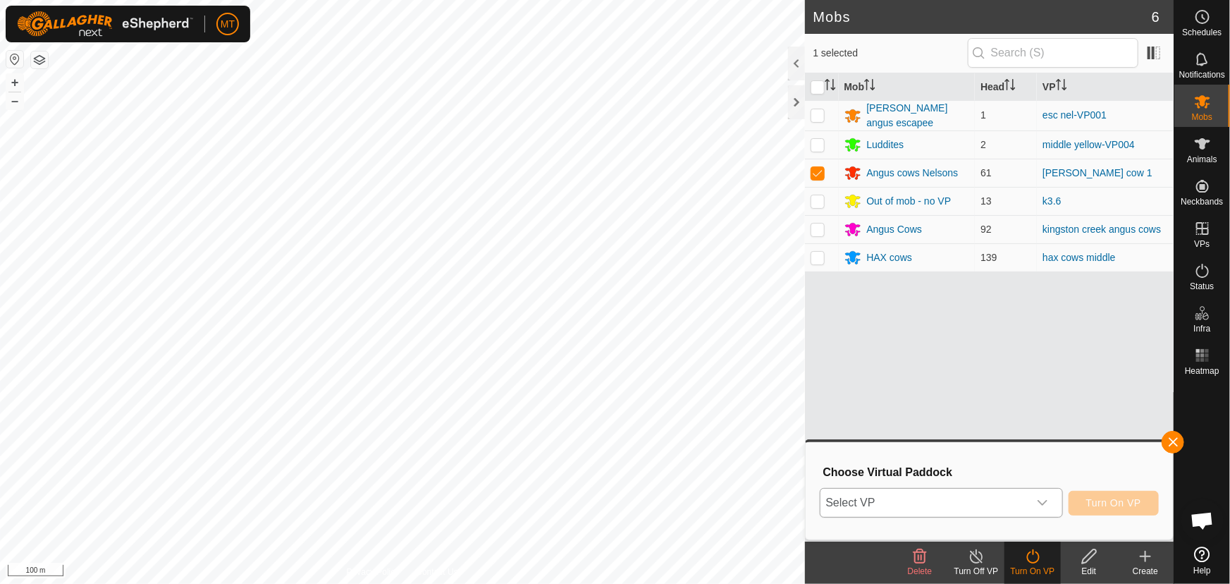
click at [878, 505] on span "Select VP" at bounding box center [925, 503] width 208 height 28
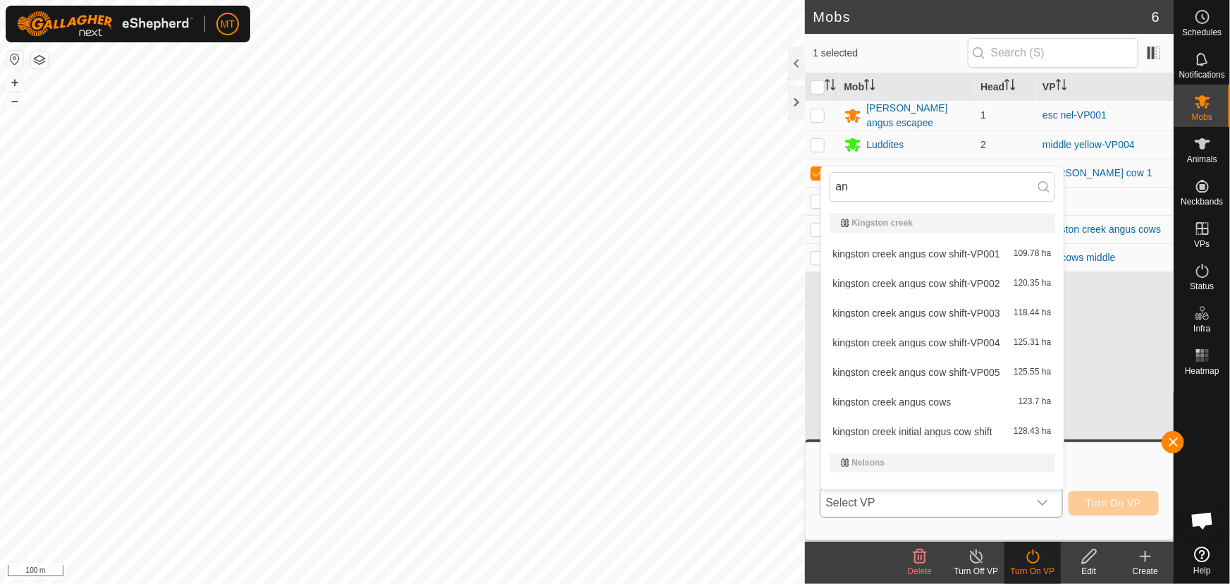
type input "ang"
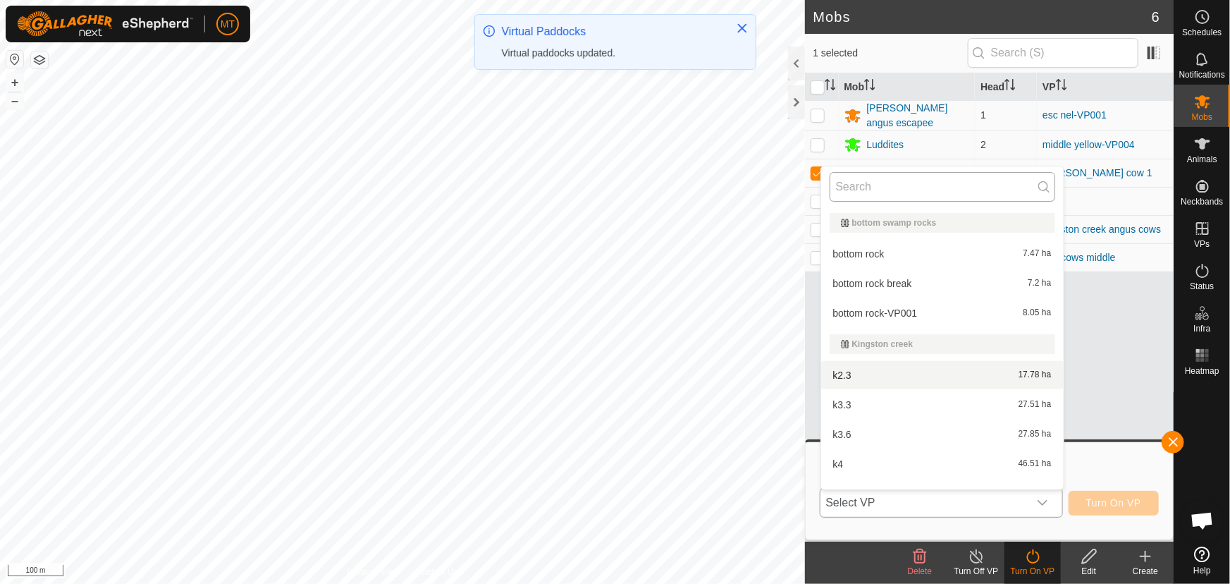
click at [894, 192] on input "text" at bounding box center [943, 187] width 226 height 30
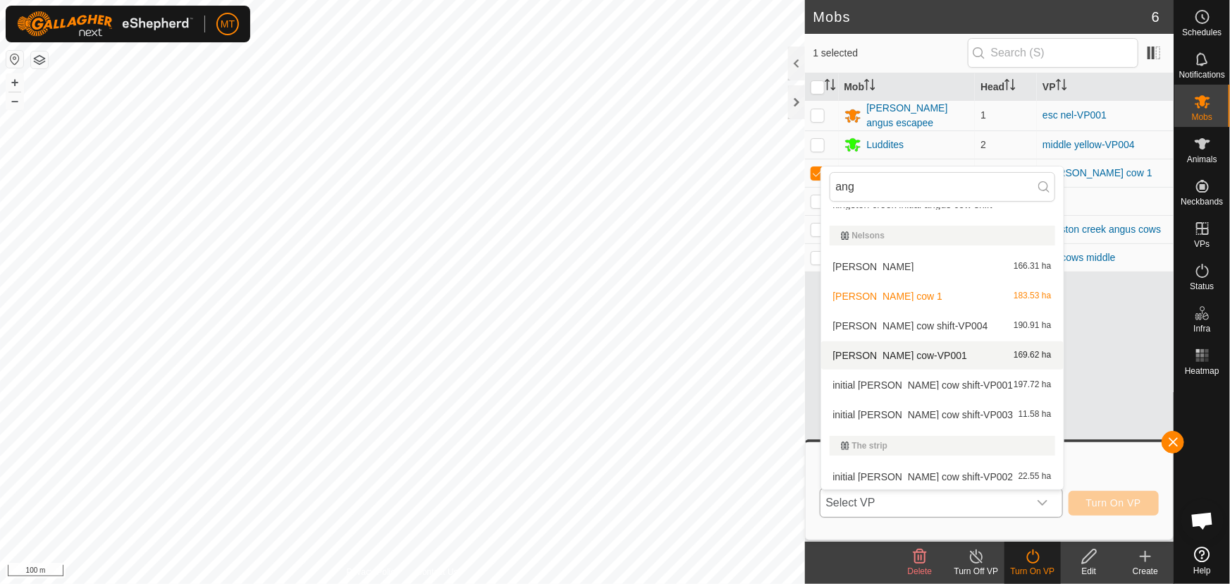
scroll to position [228, 0]
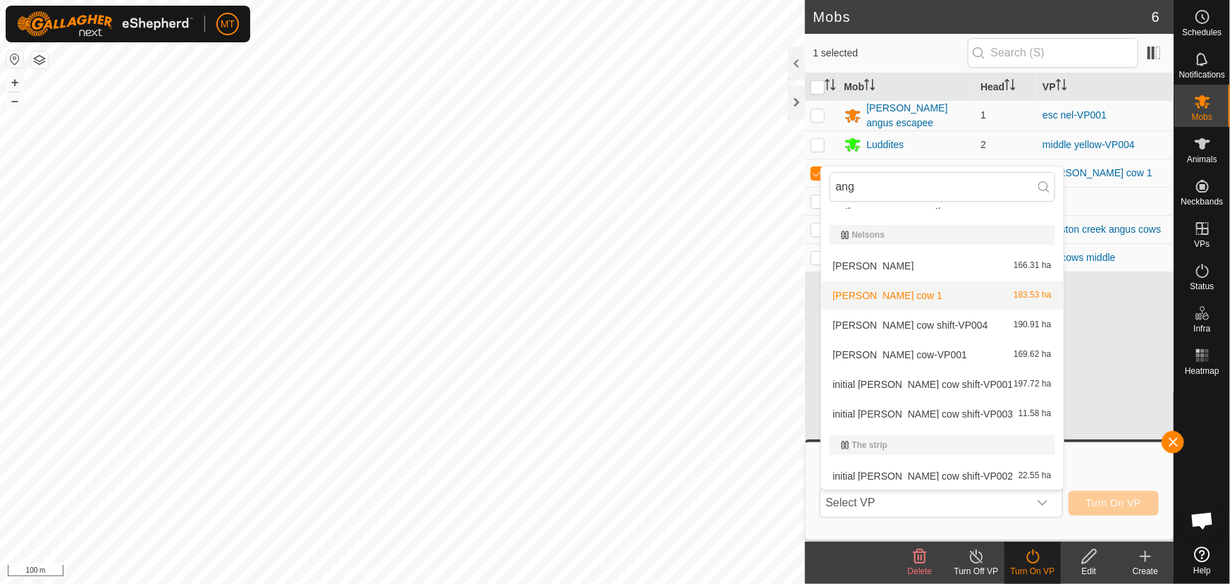
type input "ang"
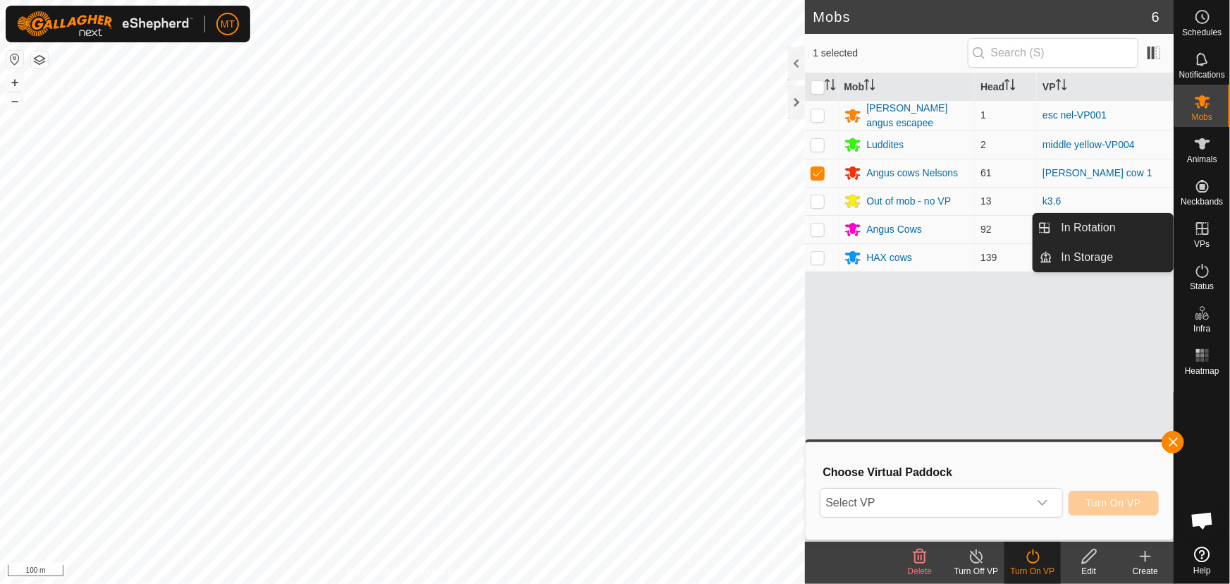
click at [1201, 228] on icon at bounding box center [1202, 228] width 13 height 13
click at [1107, 226] on link "In Rotation" at bounding box center [1113, 228] width 121 height 28
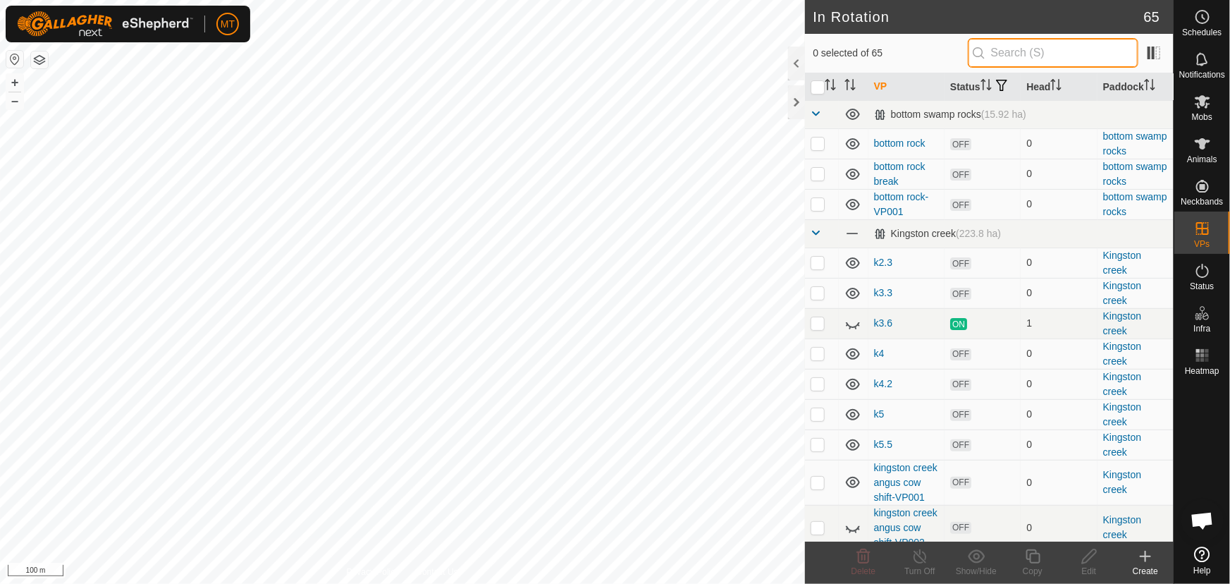
click at [1002, 49] on input "text" at bounding box center [1053, 53] width 171 height 30
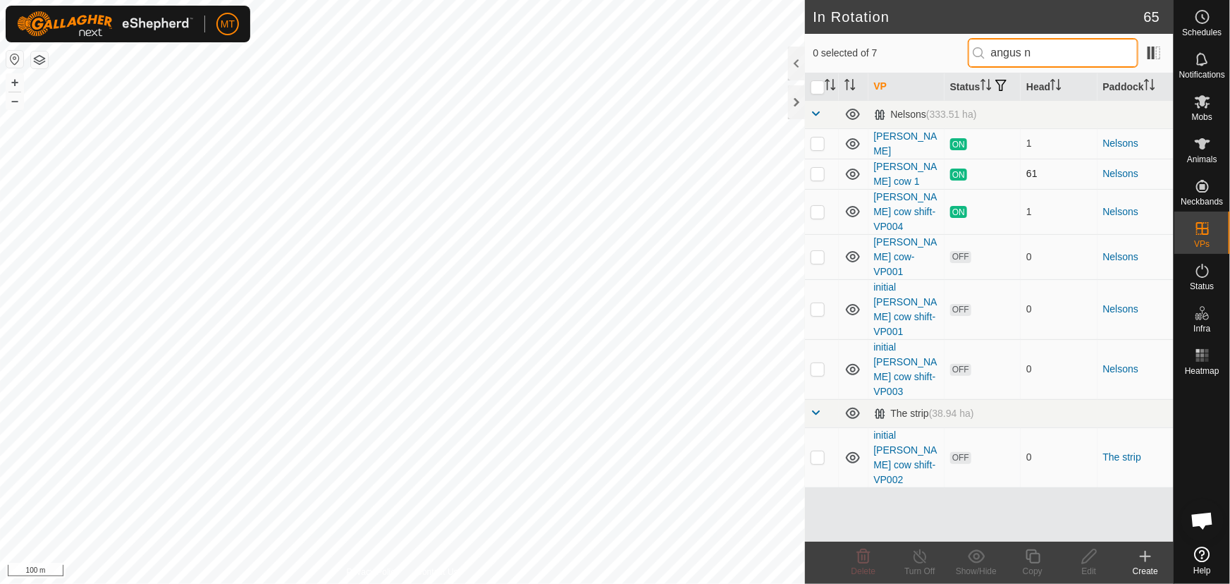
type input "angus n"
click at [819, 171] on p-checkbox at bounding box center [818, 173] width 14 height 11
checkbox input "true"
click at [1034, 559] on icon at bounding box center [1033, 556] width 18 height 17
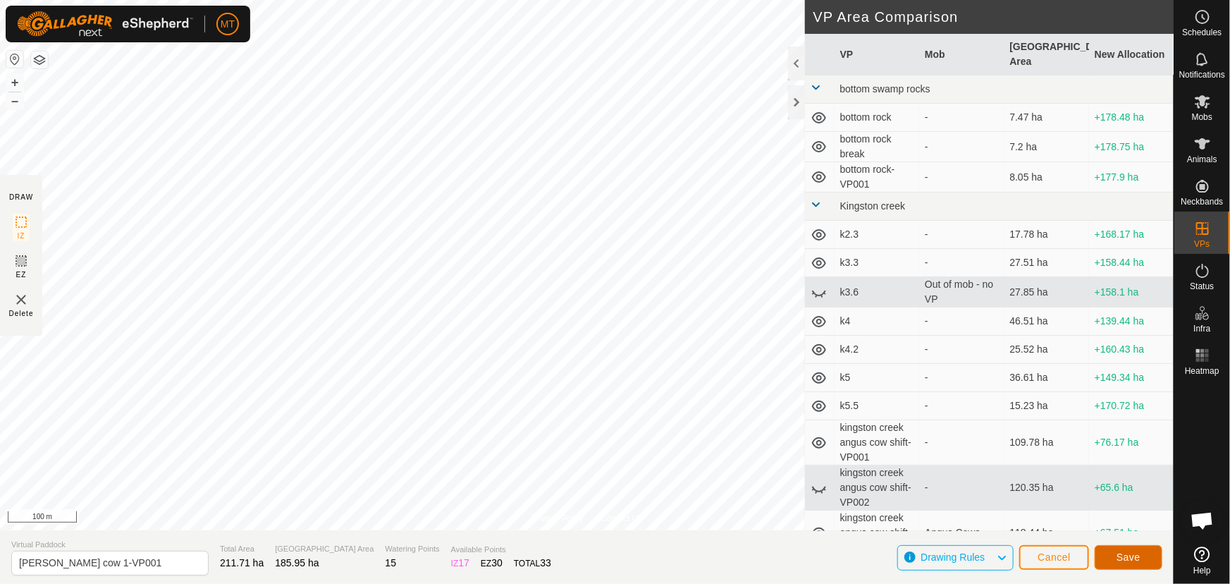
click at [1115, 558] on button "Save" at bounding box center [1129, 557] width 68 height 25
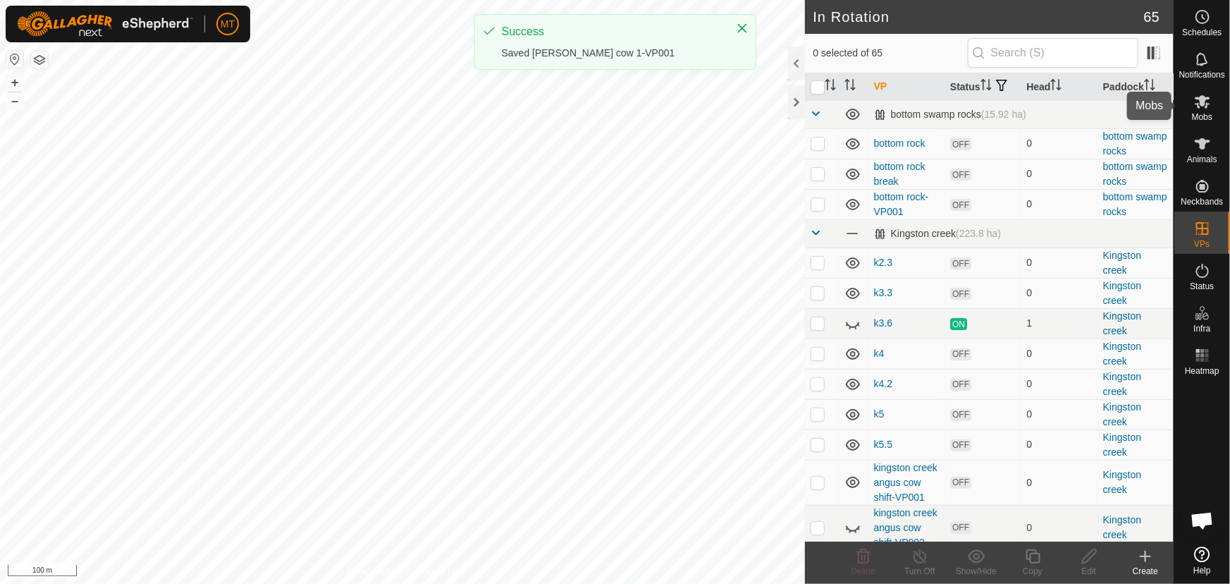
click at [1201, 104] on icon at bounding box center [1203, 101] width 16 height 13
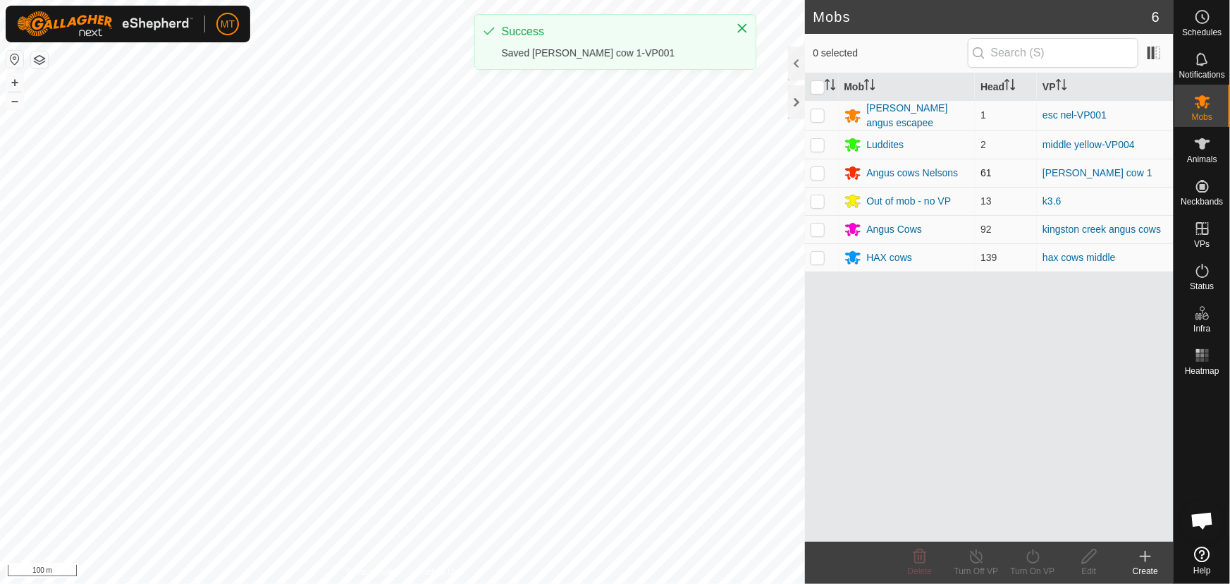
click at [811, 170] on p-tablecheckbox at bounding box center [818, 172] width 14 height 11
checkbox input "true"
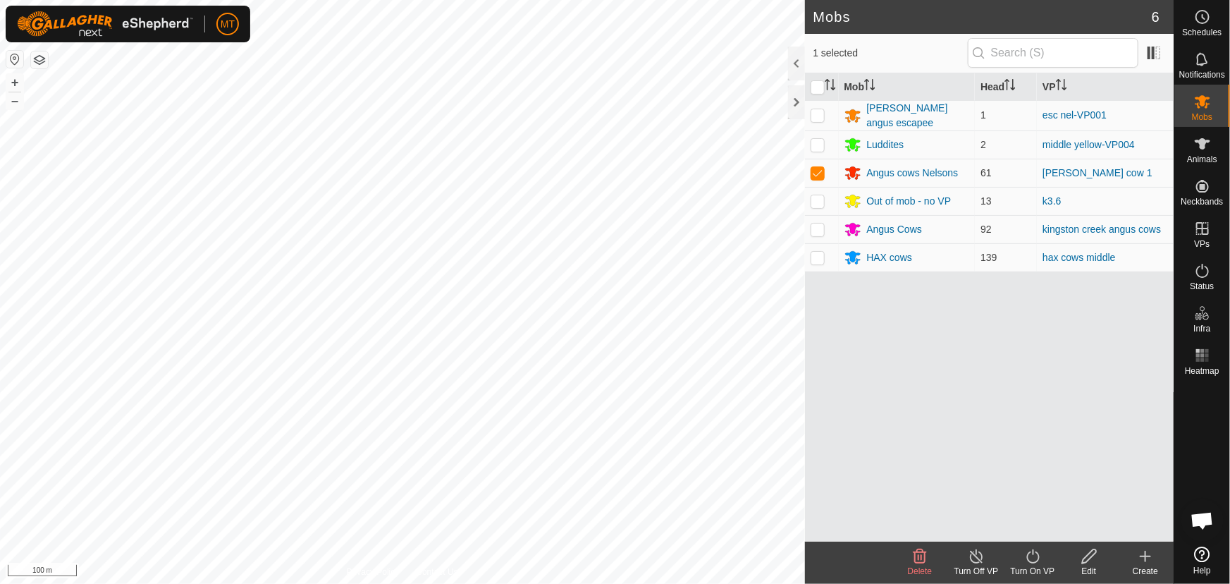
click at [1023, 551] on turn-on-svg-icon at bounding box center [1033, 556] width 56 height 17
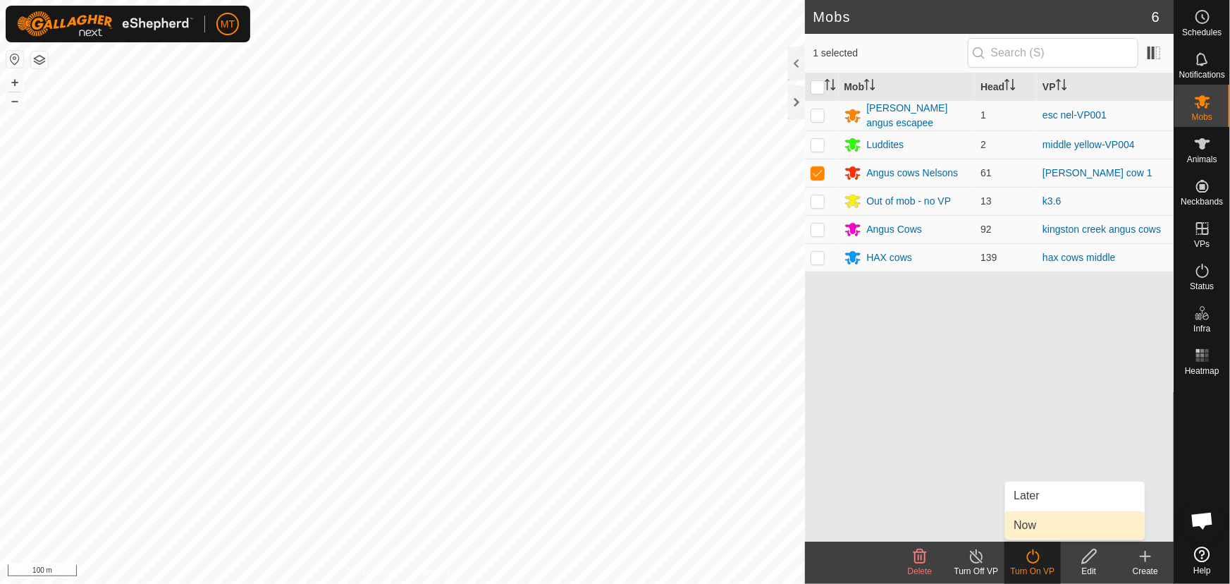
click at [1014, 528] on link "Now" at bounding box center [1075, 525] width 140 height 28
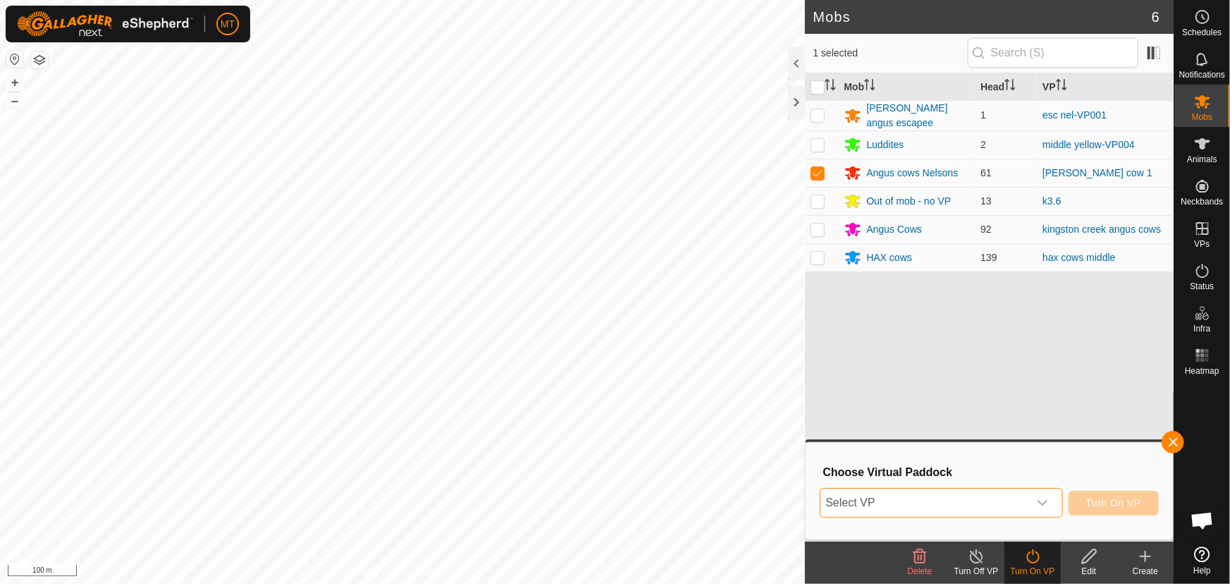
click at [924, 511] on span "Select VP" at bounding box center [925, 503] width 208 height 28
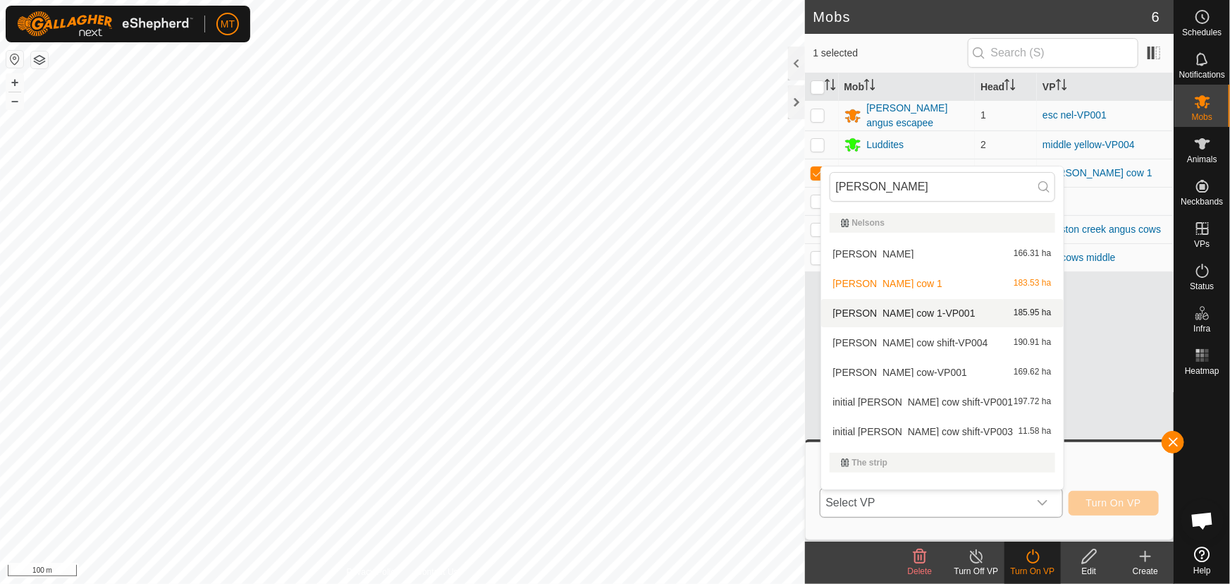
type input "[PERSON_NAME]"
click at [939, 309] on li "[PERSON_NAME] cow 1-VP001 185.95 ha" at bounding box center [942, 313] width 243 height 28
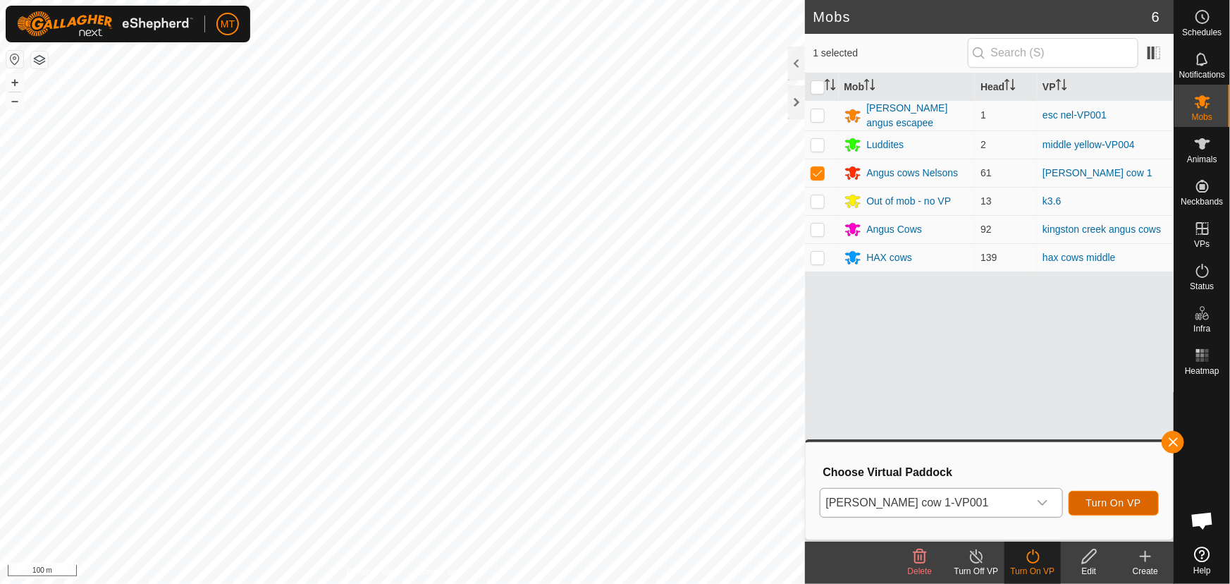
click at [1084, 497] on button "Turn On VP" at bounding box center [1114, 503] width 90 height 25
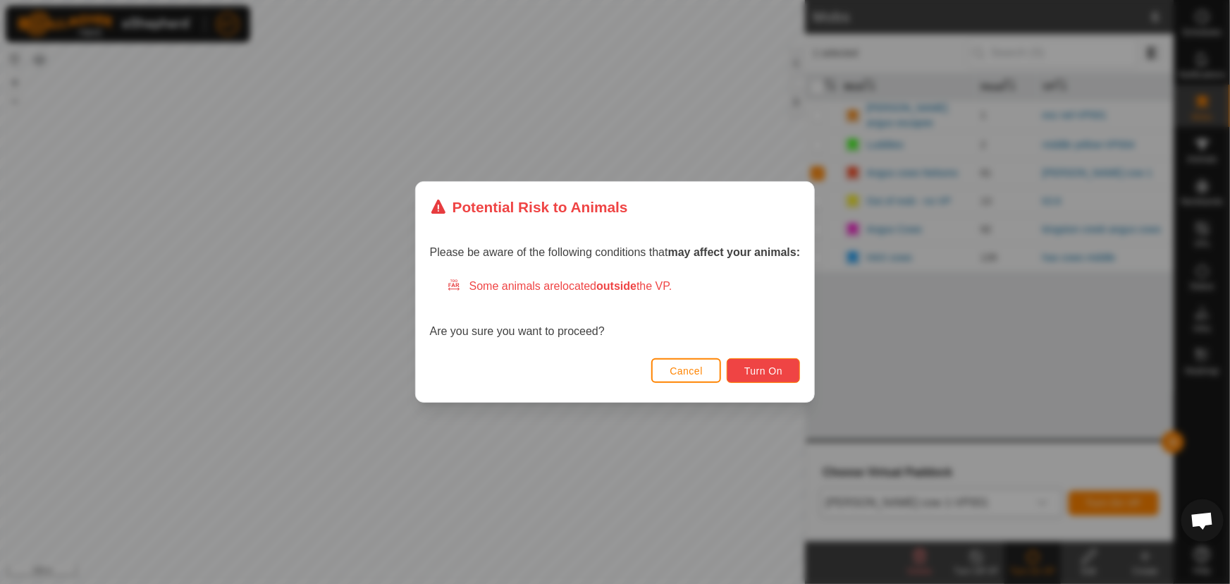
click at [793, 372] on button "Turn On" at bounding box center [763, 370] width 73 height 25
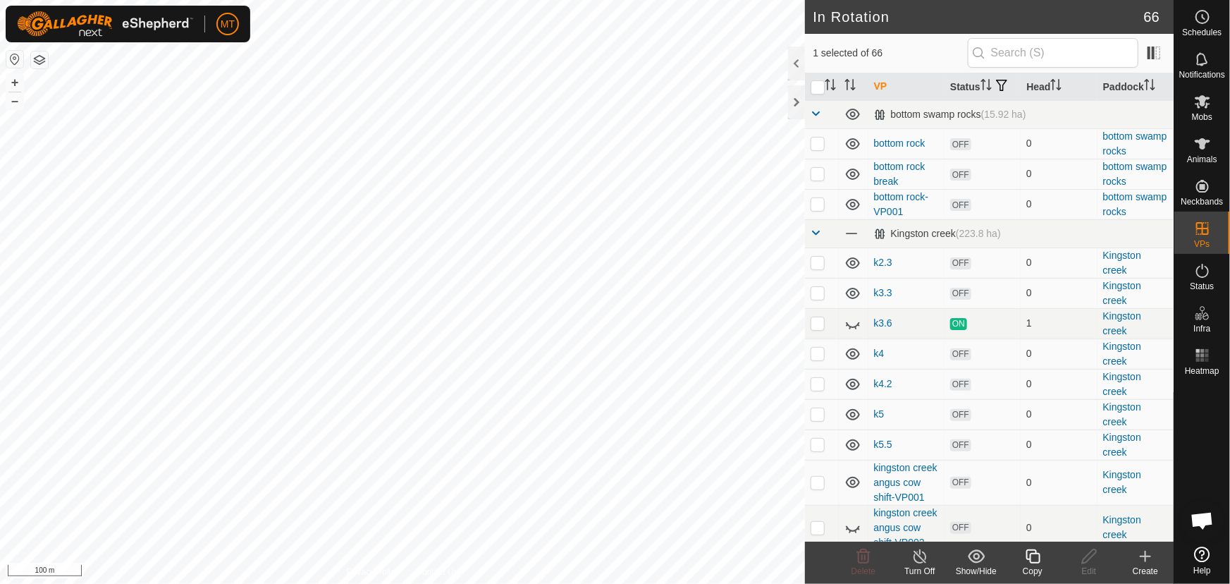
click at [1037, 562] on icon at bounding box center [1033, 556] width 14 height 14
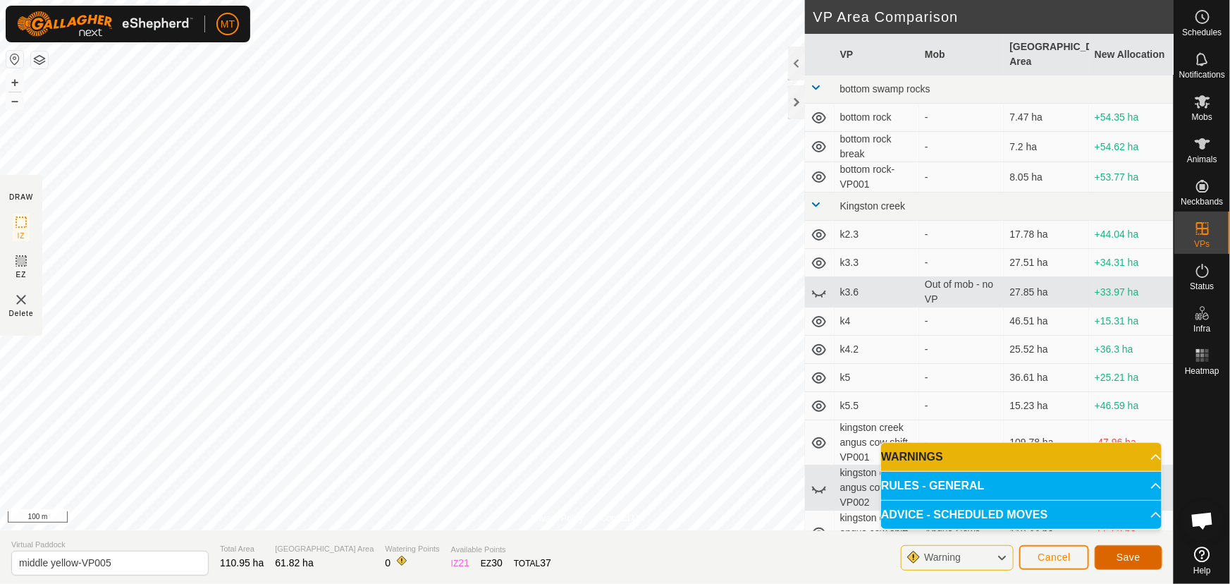
click at [1126, 558] on span "Save" at bounding box center [1129, 556] width 24 height 11
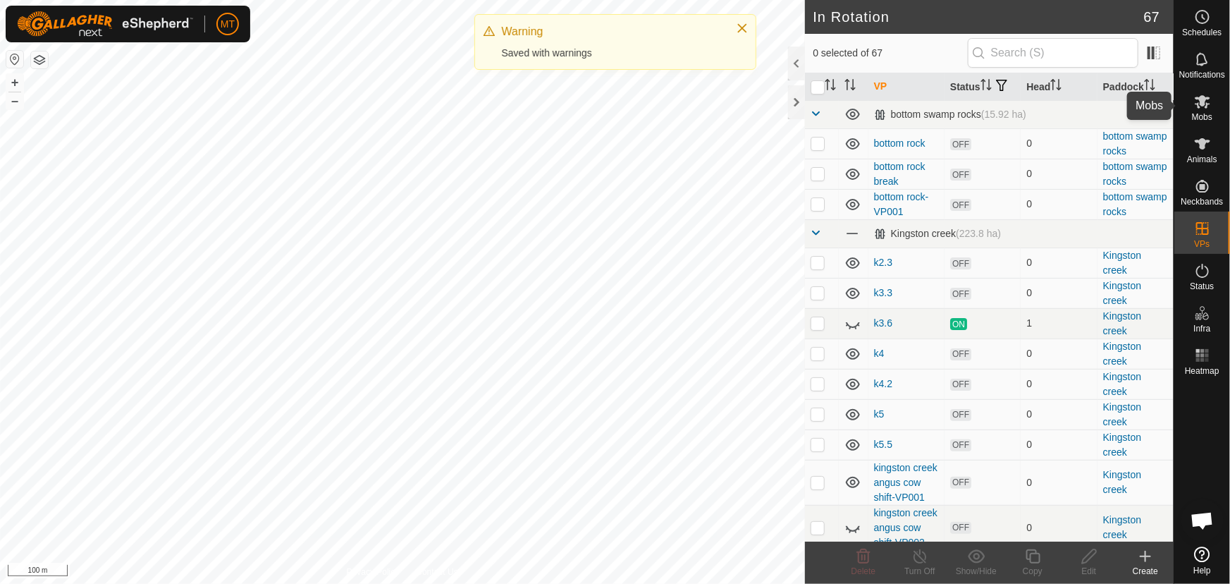
click at [1204, 102] on icon at bounding box center [1203, 101] width 16 height 13
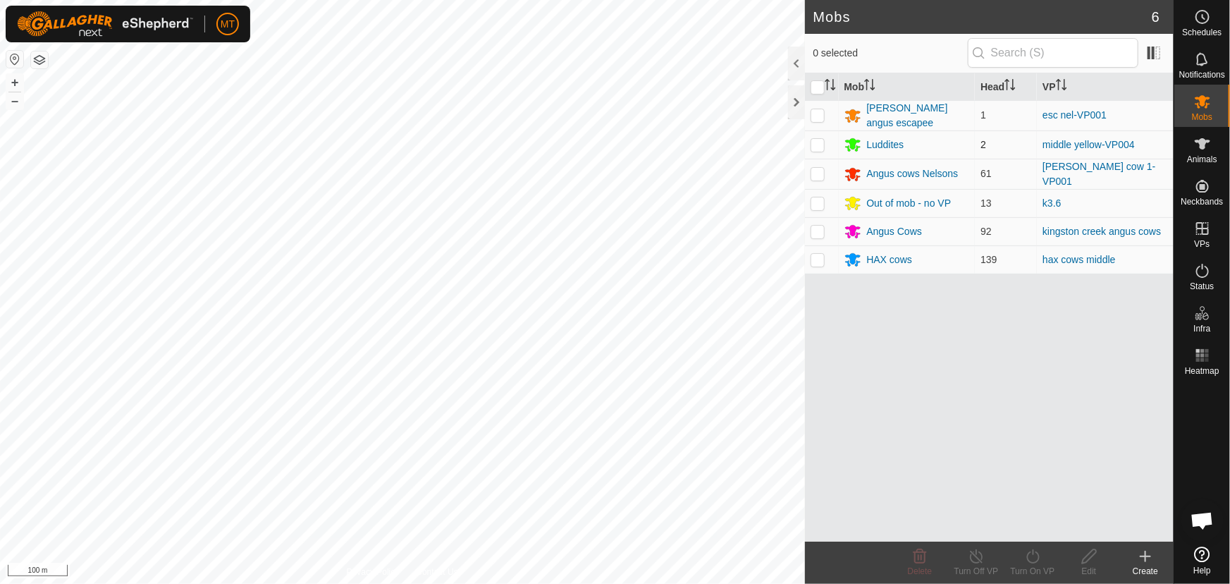
click at [819, 143] on p-checkbox at bounding box center [818, 144] width 14 height 11
checkbox input "true"
click at [1035, 562] on icon at bounding box center [1032, 556] width 13 height 14
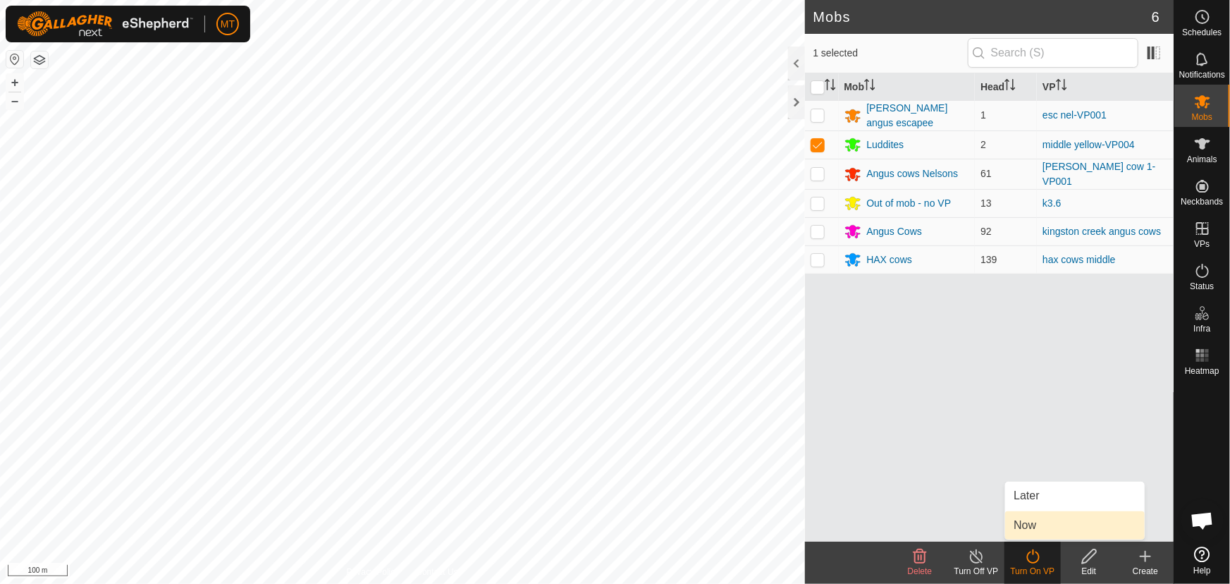
click at [1030, 528] on link "Now" at bounding box center [1075, 525] width 140 height 28
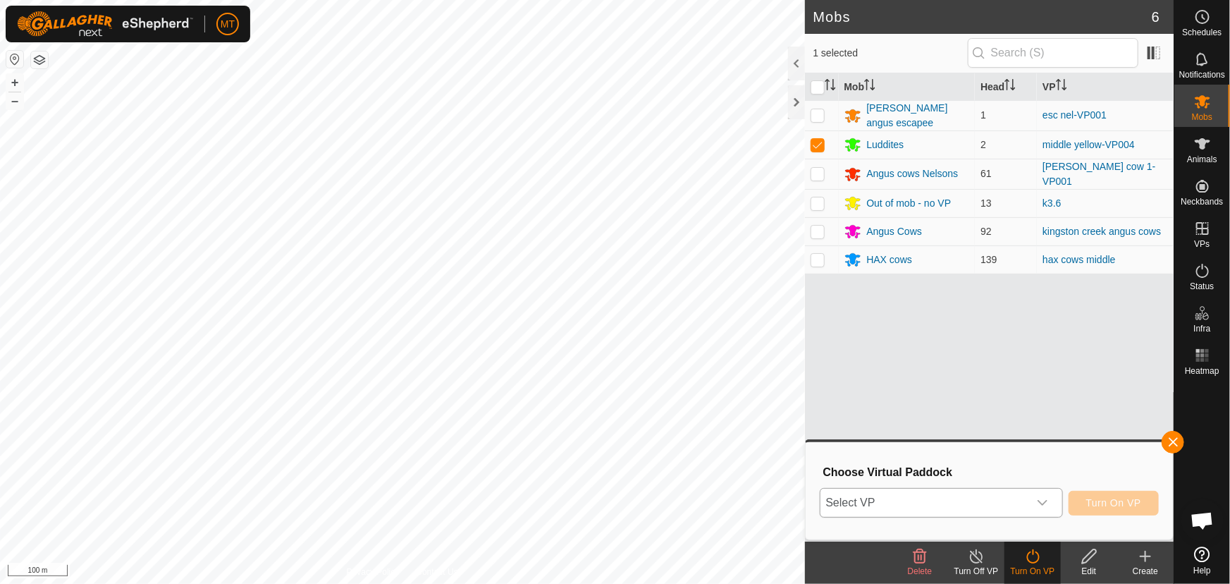
click at [945, 505] on span "Select VP" at bounding box center [925, 503] width 208 height 28
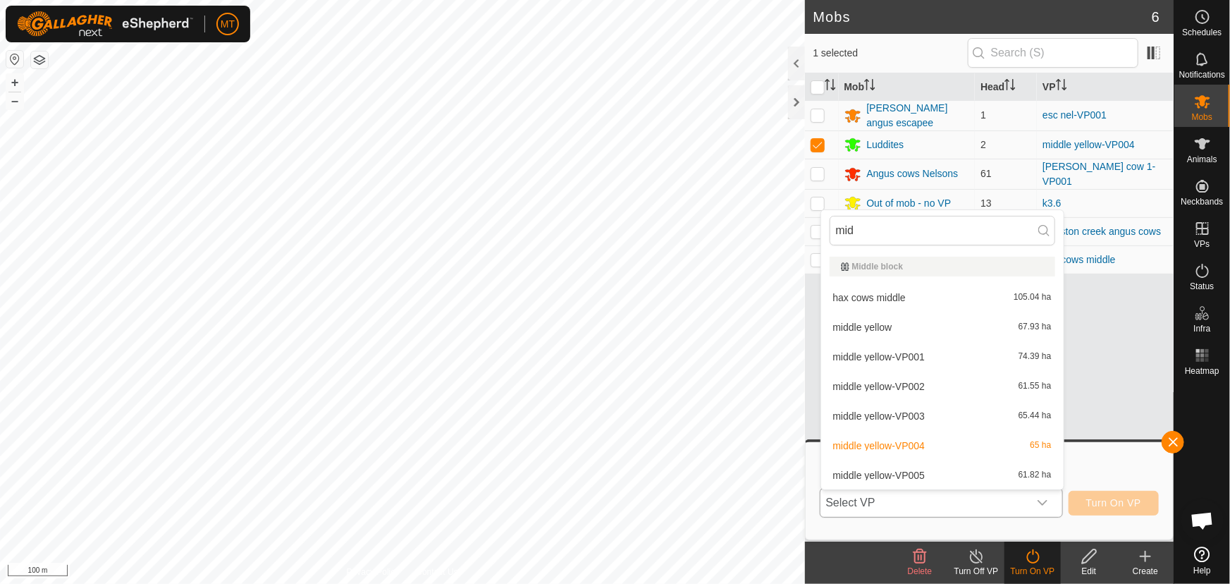
type input "midd"
click at [925, 472] on li "middle yellow-VP005 61.82 ha" at bounding box center [942, 475] width 243 height 28
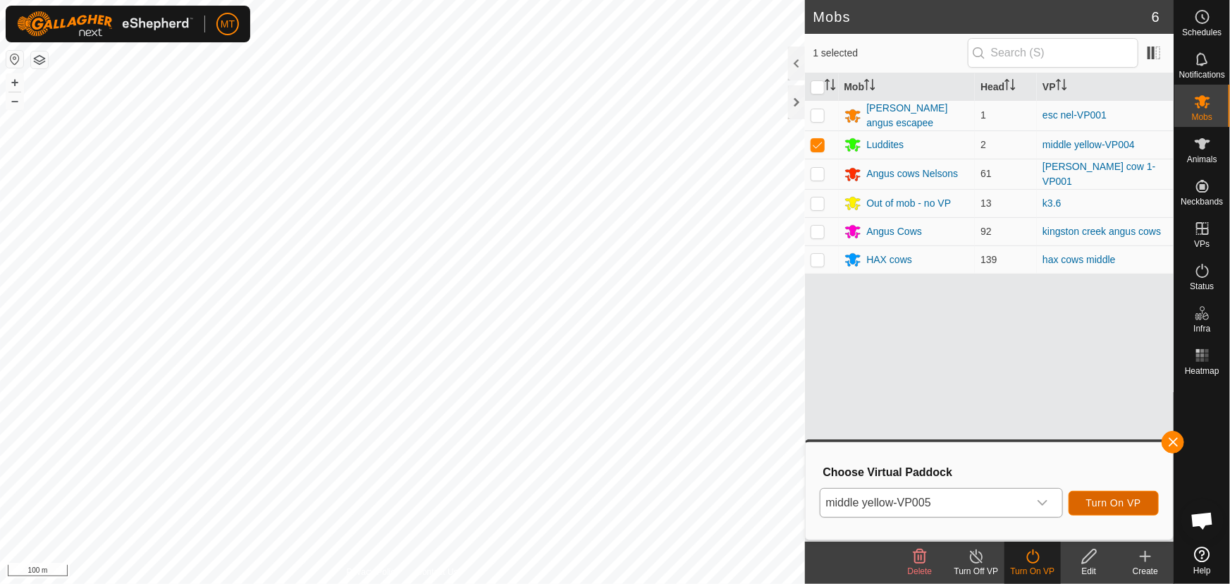
click at [1107, 505] on span "Turn On VP" at bounding box center [1113, 502] width 55 height 11
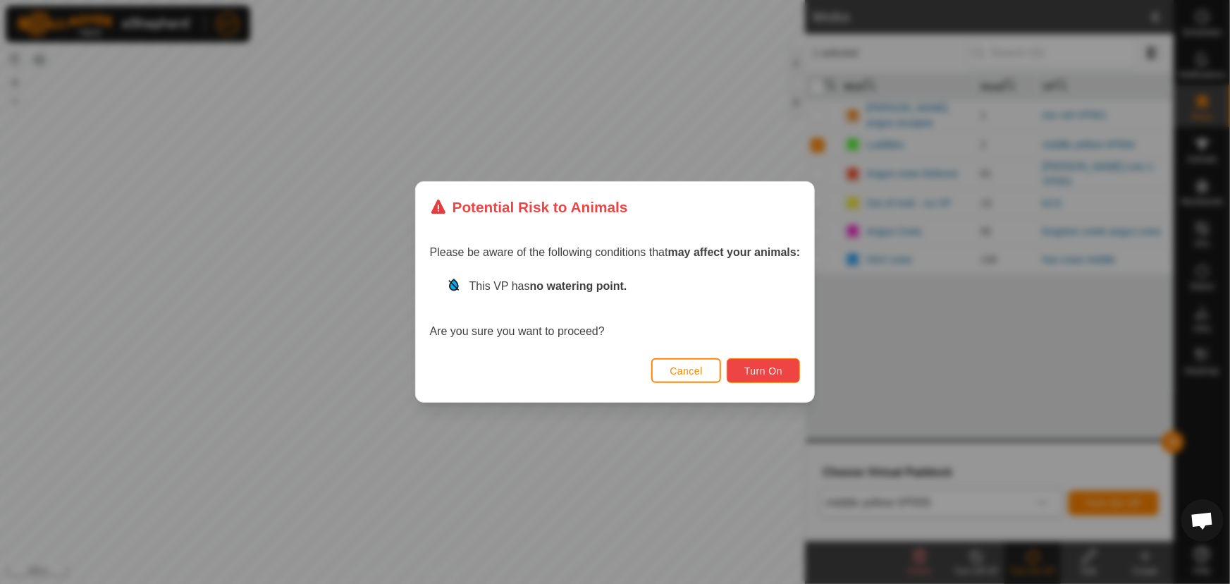
click at [737, 372] on button "Turn On" at bounding box center [763, 370] width 73 height 25
